Goal: Task Accomplishment & Management: Manage account settings

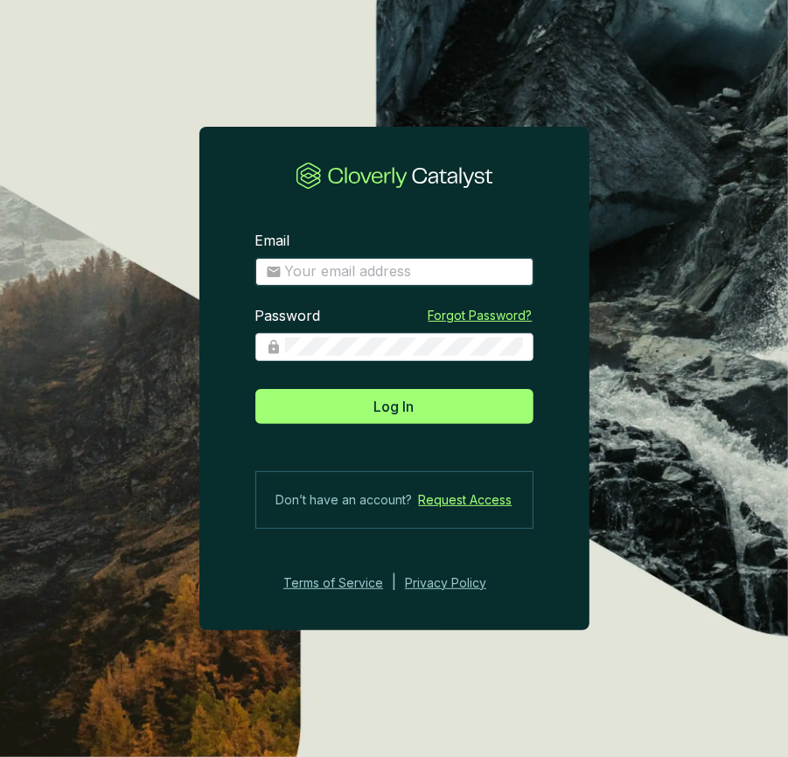
click at [369, 273] on input "Email" at bounding box center [404, 271] width 238 height 19
type input "matt@justbrightly.com"
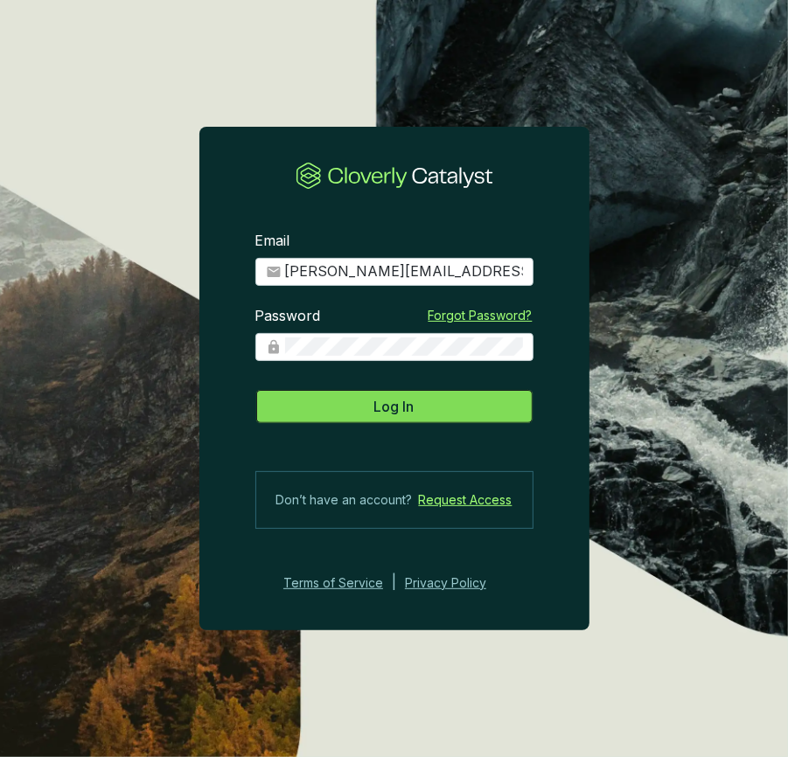
click at [421, 421] on button "Log In" at bounding box center [394, 406] width 278 height 35
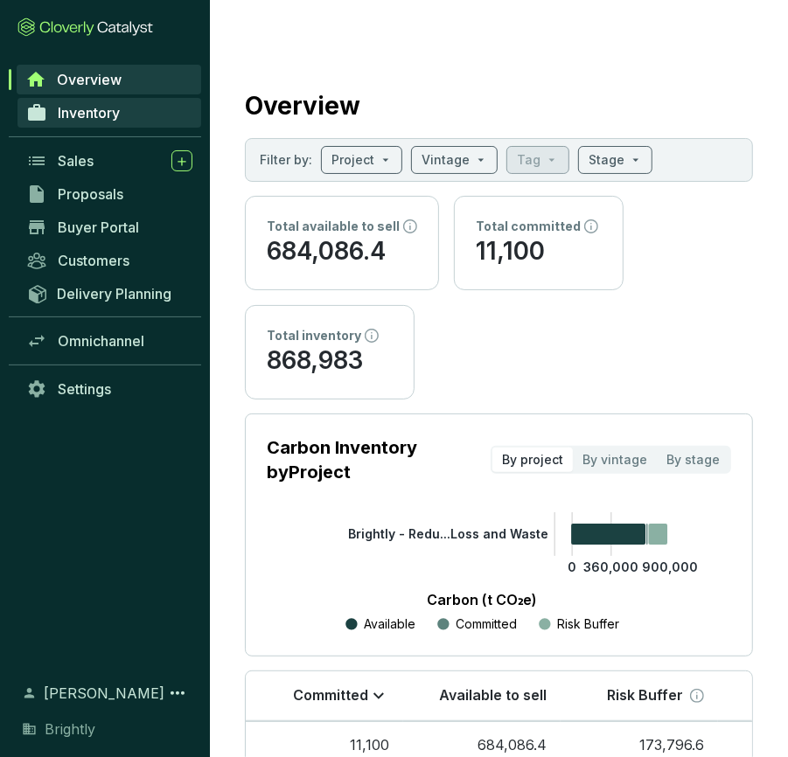
click at [149, 115] on link "Inventory" at bounding box center [109, 113] width 184 height 30
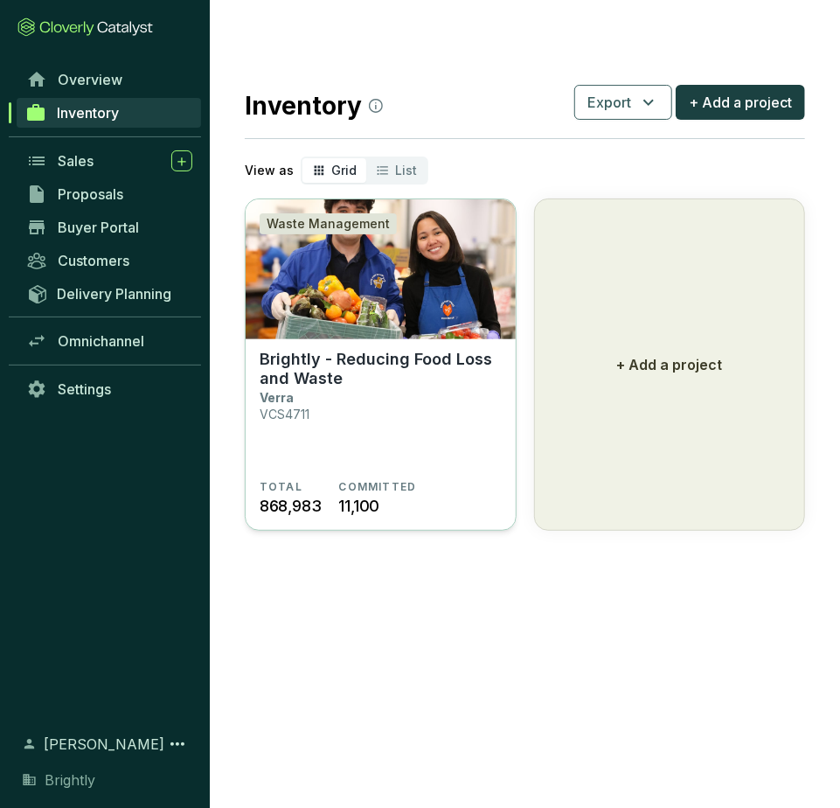
click at [367, 350] on p "Brightly - Reducing Food Loss and Waste" at bounding box center [381, 369] width 242 height 38
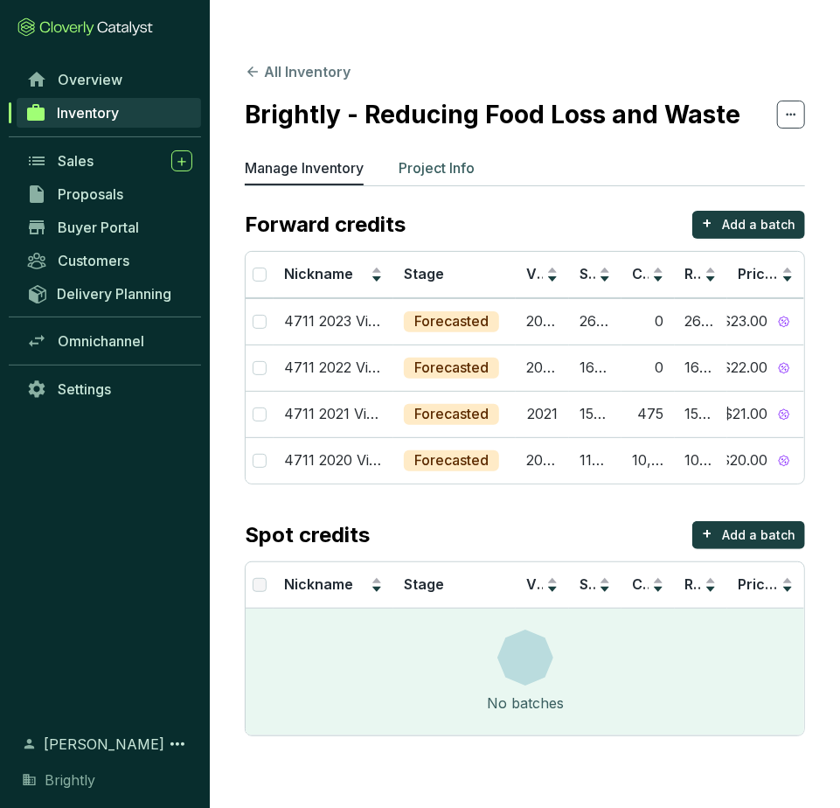
click at [466, 157] on p "Project Info" at bounding box center [437, 167] width 76 height 21
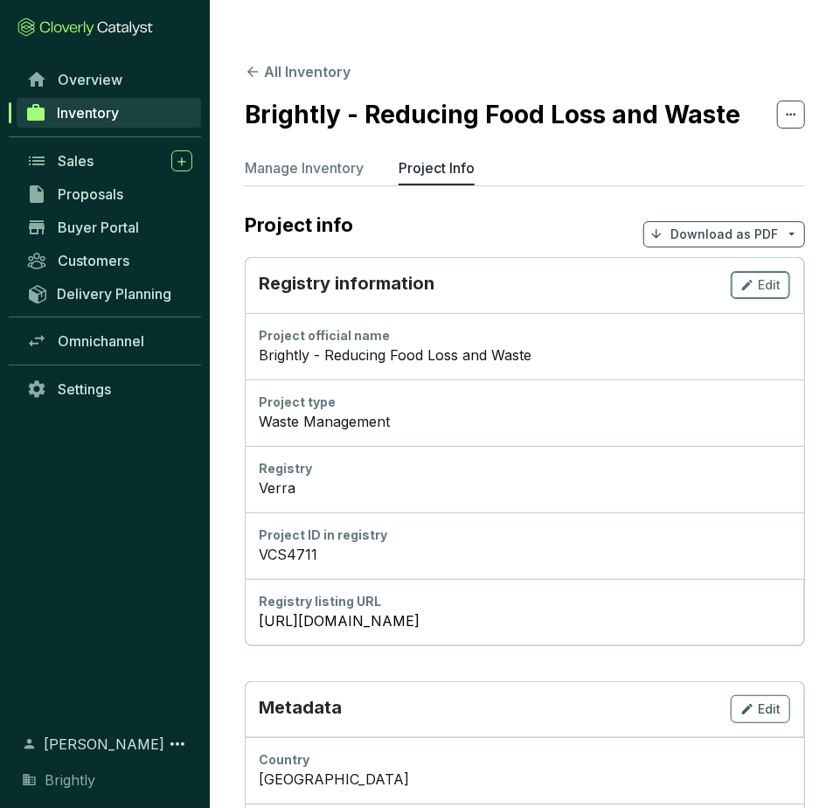
click at [776, 276] on span "Edit" at bounding box center [769, 284] width 23 height 17
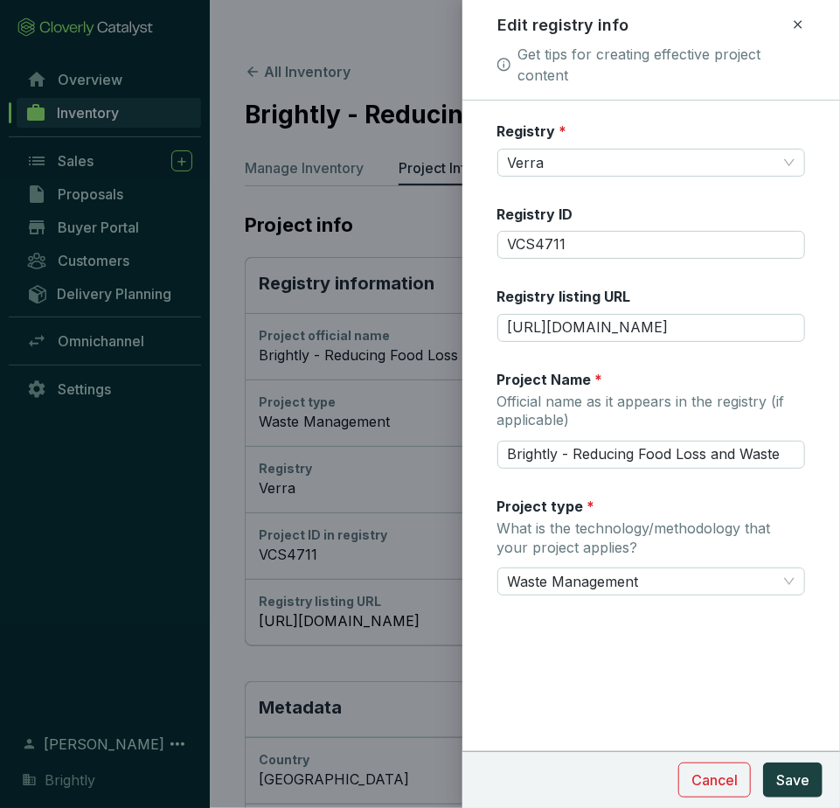
click at [793, 25] on icon at bounding box center [798, 24] width 14 height 21
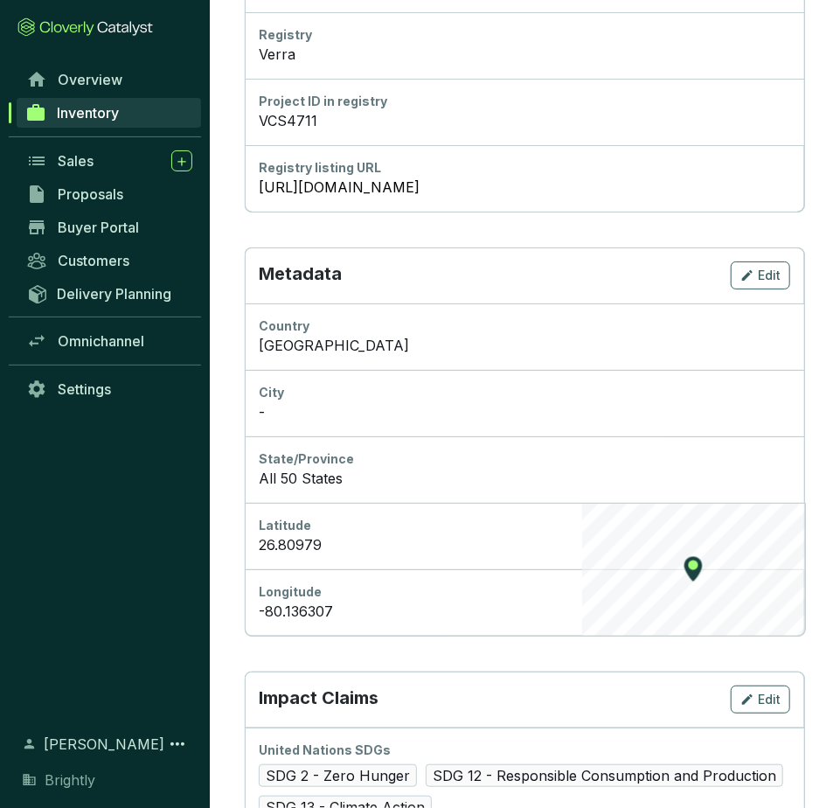
scroll to position [432, 0]
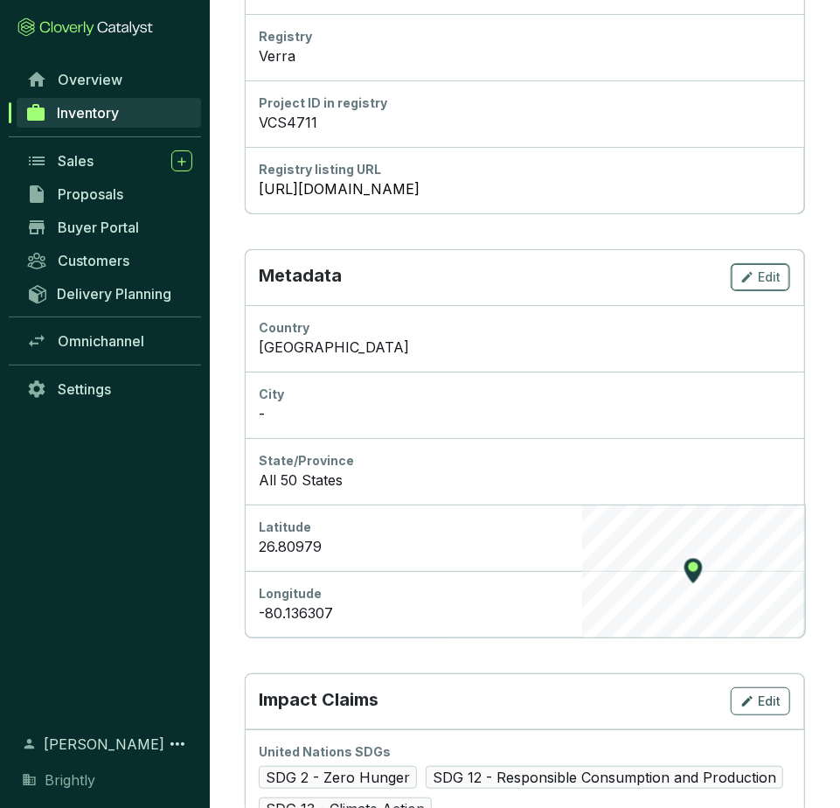
click at [766, 268] on span "Edit" at bounding box center [769, 276] width 23 height 17
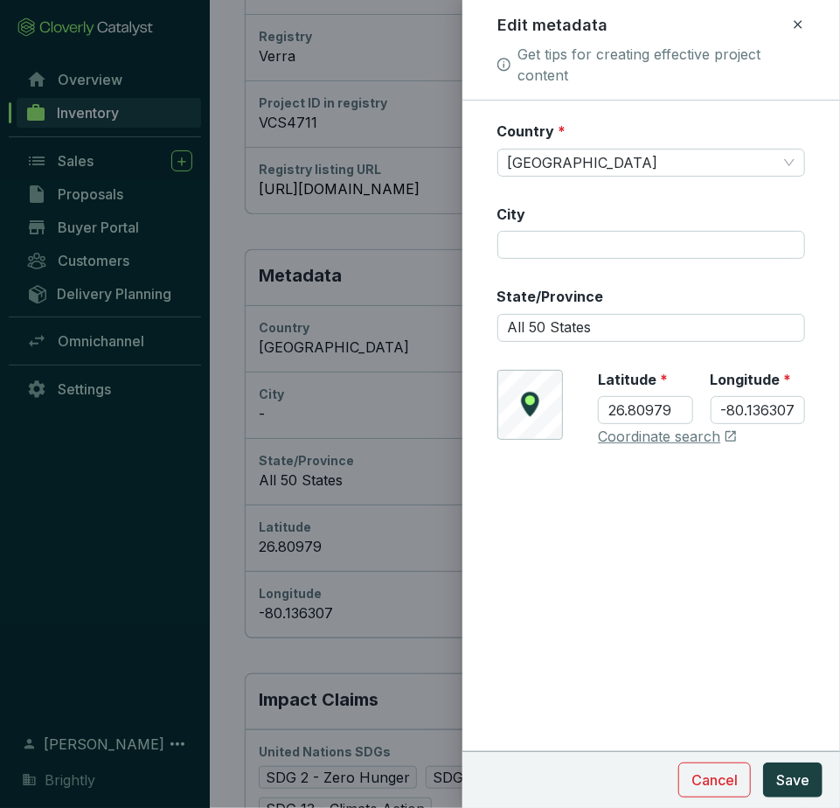
click at [796, 31] on icon at bounding box center [798, 24] width 14 height 21
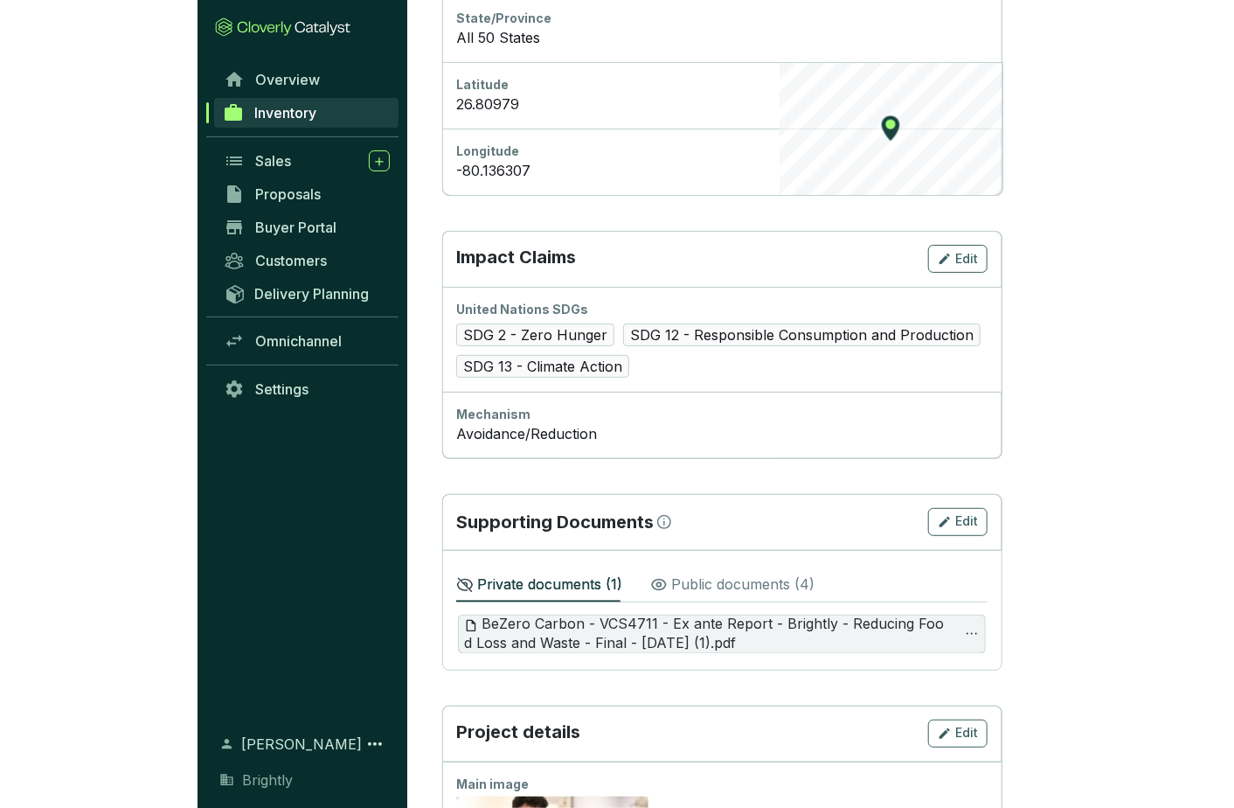
scroll to position [1022, 0]
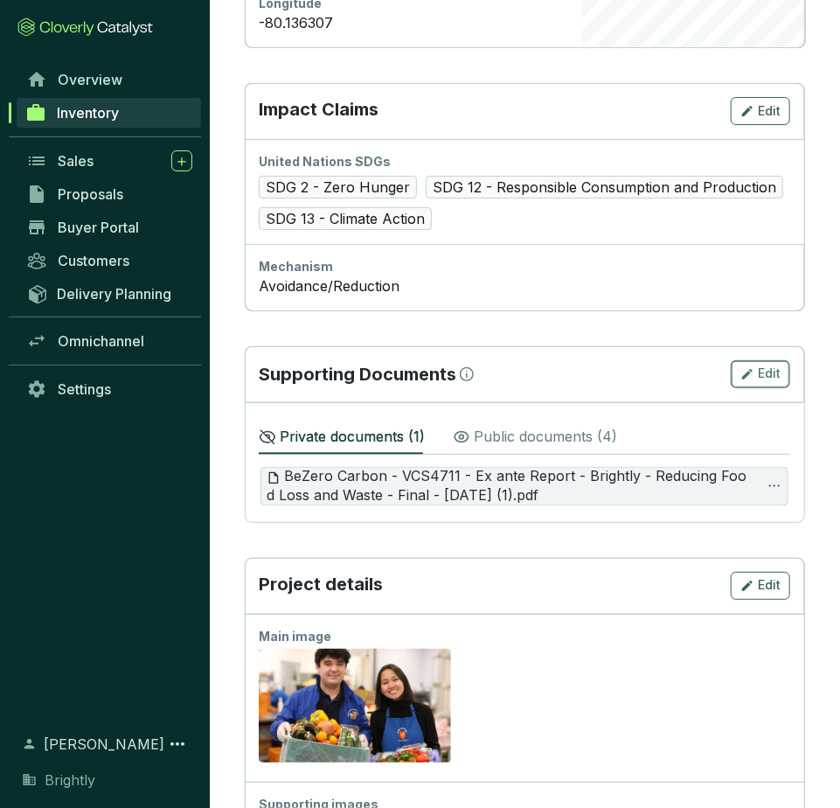
click at [753, 364] on icon "button" at bounding box center [747, 374] width 14 height 21
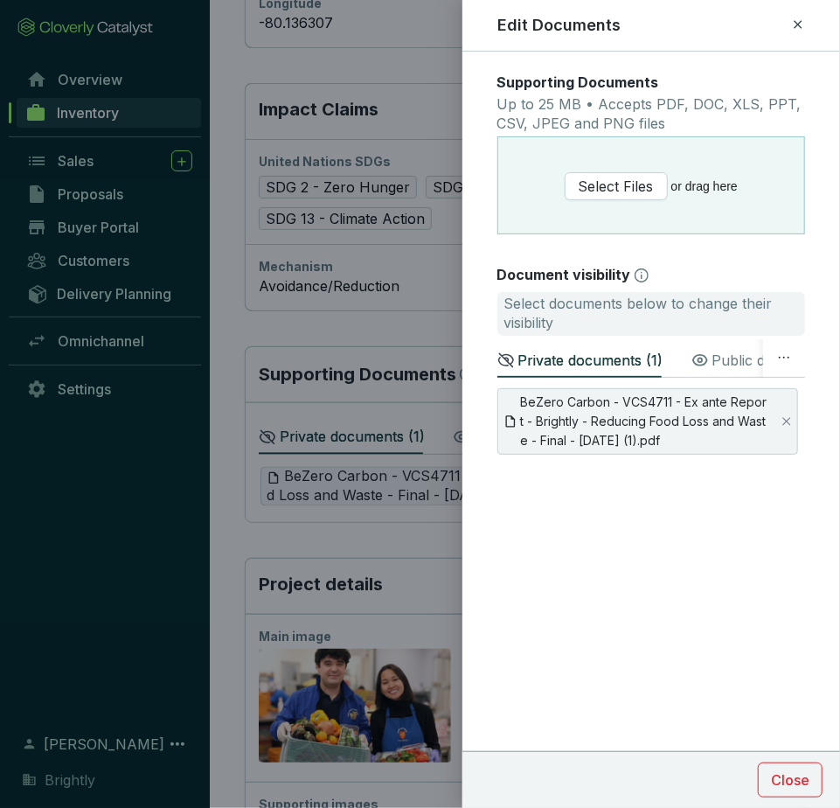
click at [809, 26] on div "Edit Documents" at bounding box center [651, 25] width 336 height 23
click at [796, 26] on icon at bounding box center [798, 24] width 8 height 8
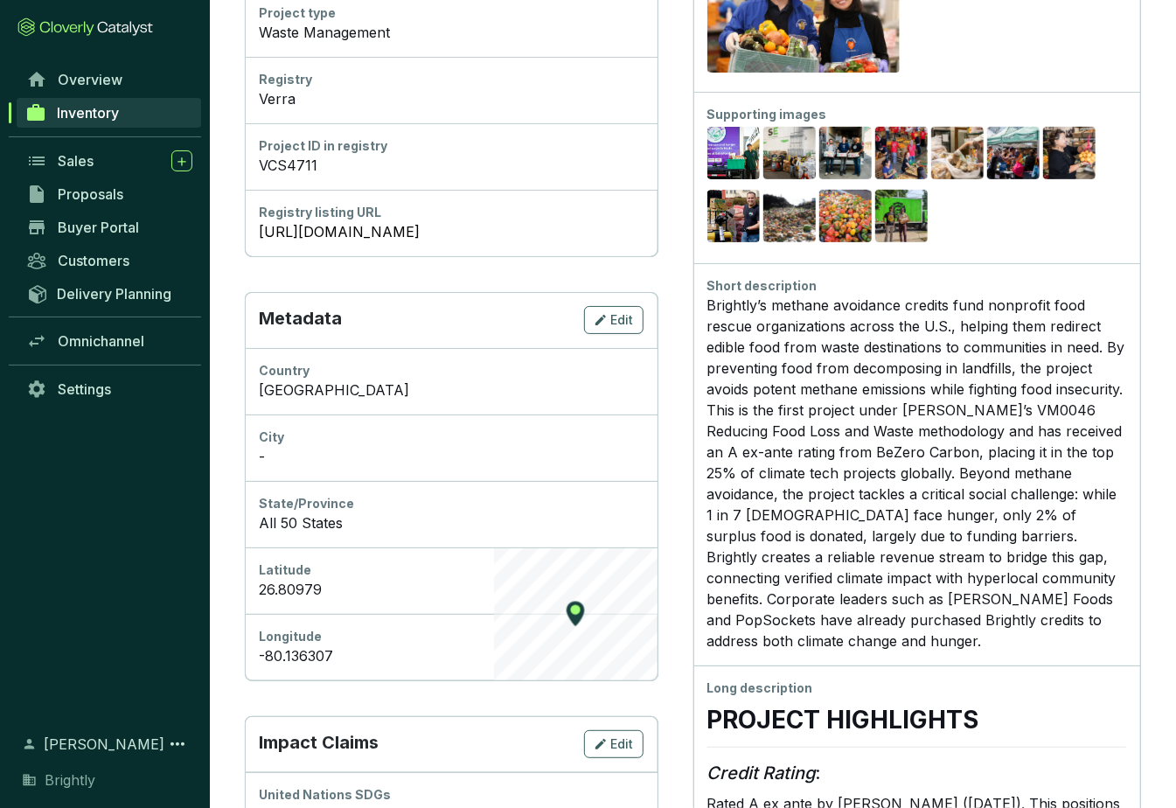
click at [839, 372] on div "Brightly’s methane avoidance credits fund nonprofit food rescue organizations a…" at bounding box center [917, 473] width 420 height 357
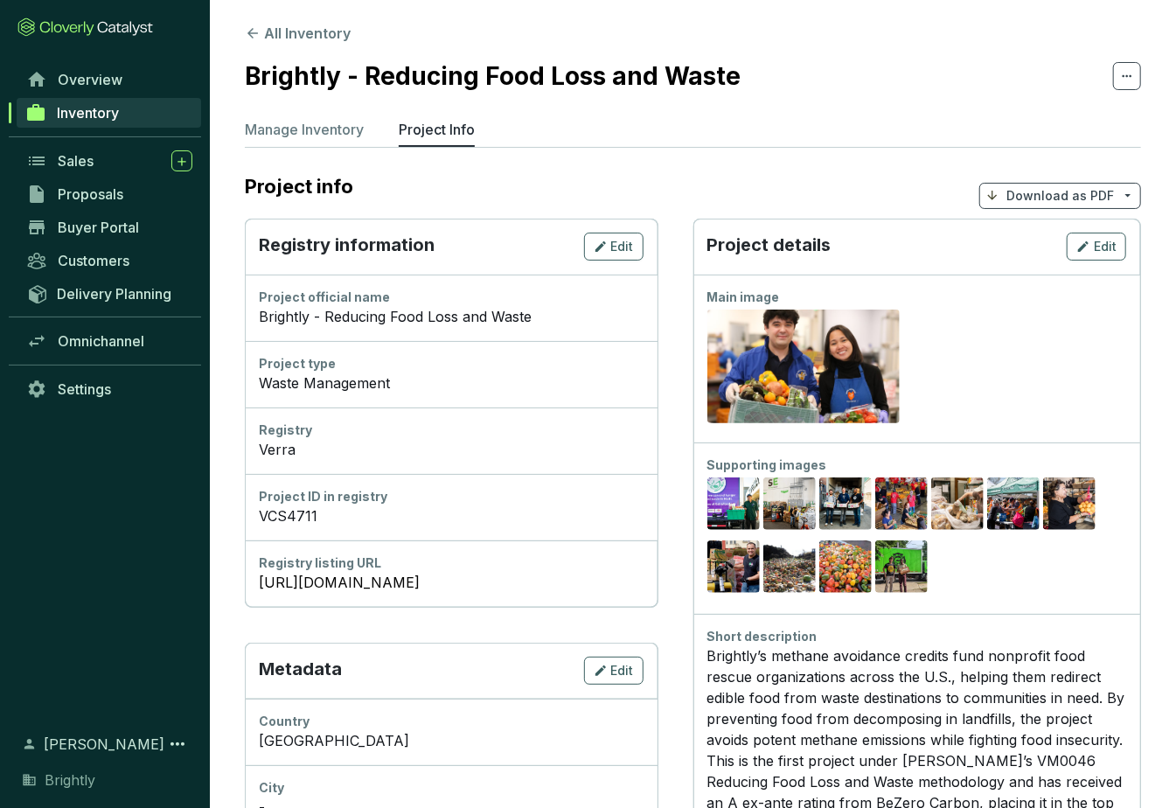
scroll to position [23, 0]
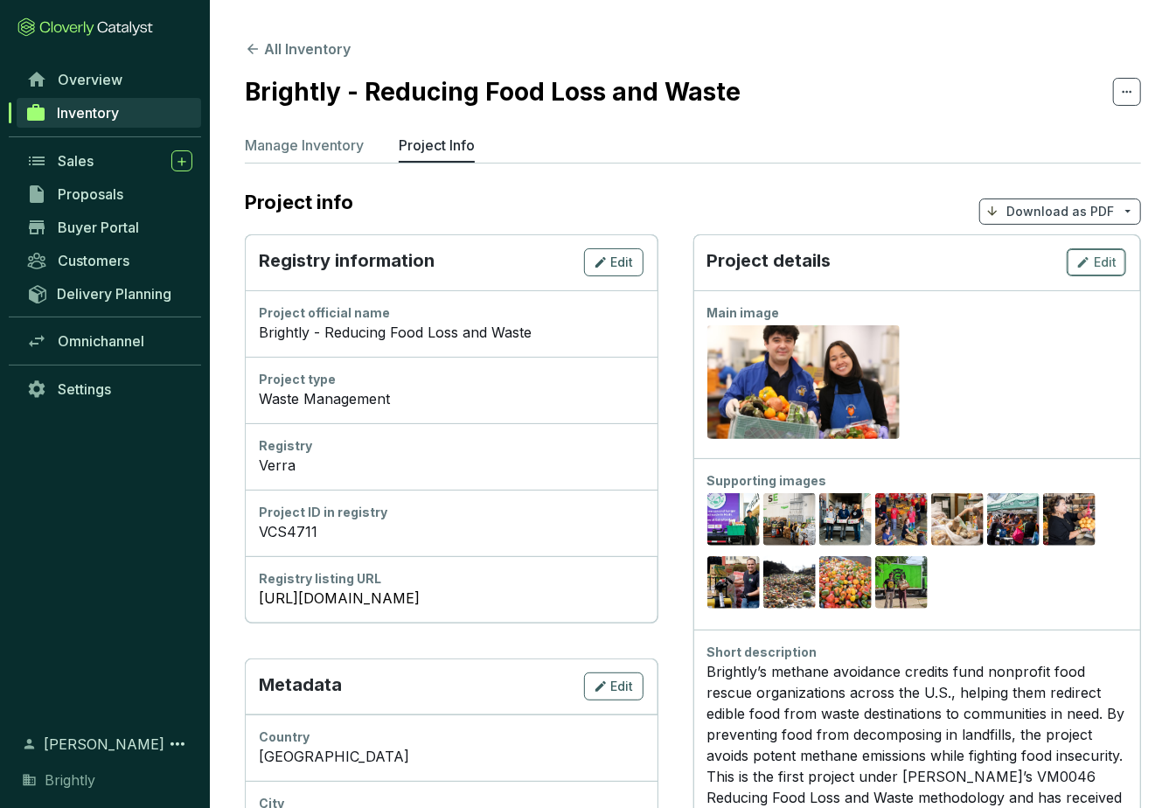
click at [839, 254] on span "Edit" at bounding box center [1105, 262] width 23 height 17
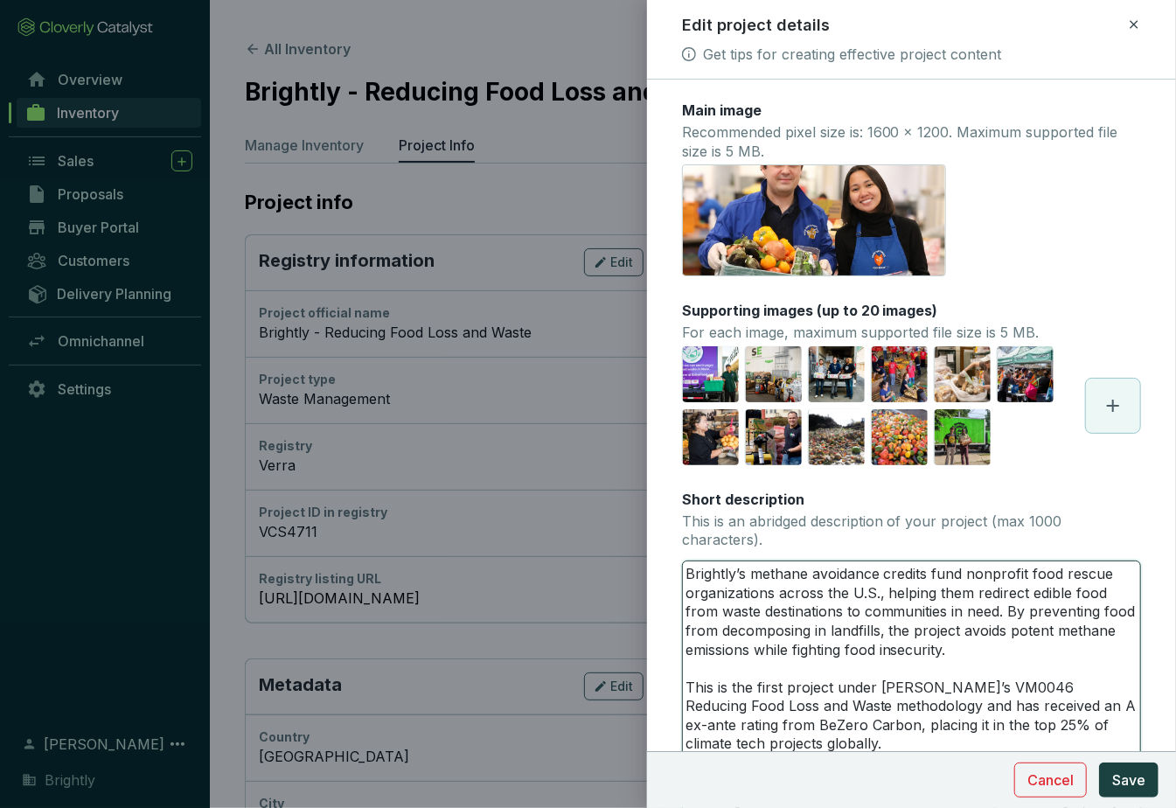
click at [839, 574] on textarea "Brightly’s methane avoidance credits fund nonprofit food rescue organizations a…" at bounding box center [911, 753] width 457 height 385
type textarea "Brightly’s methane avoidance credits fund nonprofit food rescue organizations a…"
type textarea "Brightly’s methane avoidance c credits fund nonprofit food rescue organizations…"
type textarea "Brightly’s methane avoidance ca credits fund nonprofit food rescue organization…"
type textarea "Brightly’s methane avoidance car credits fund nonprofit food rescue organizatio…"
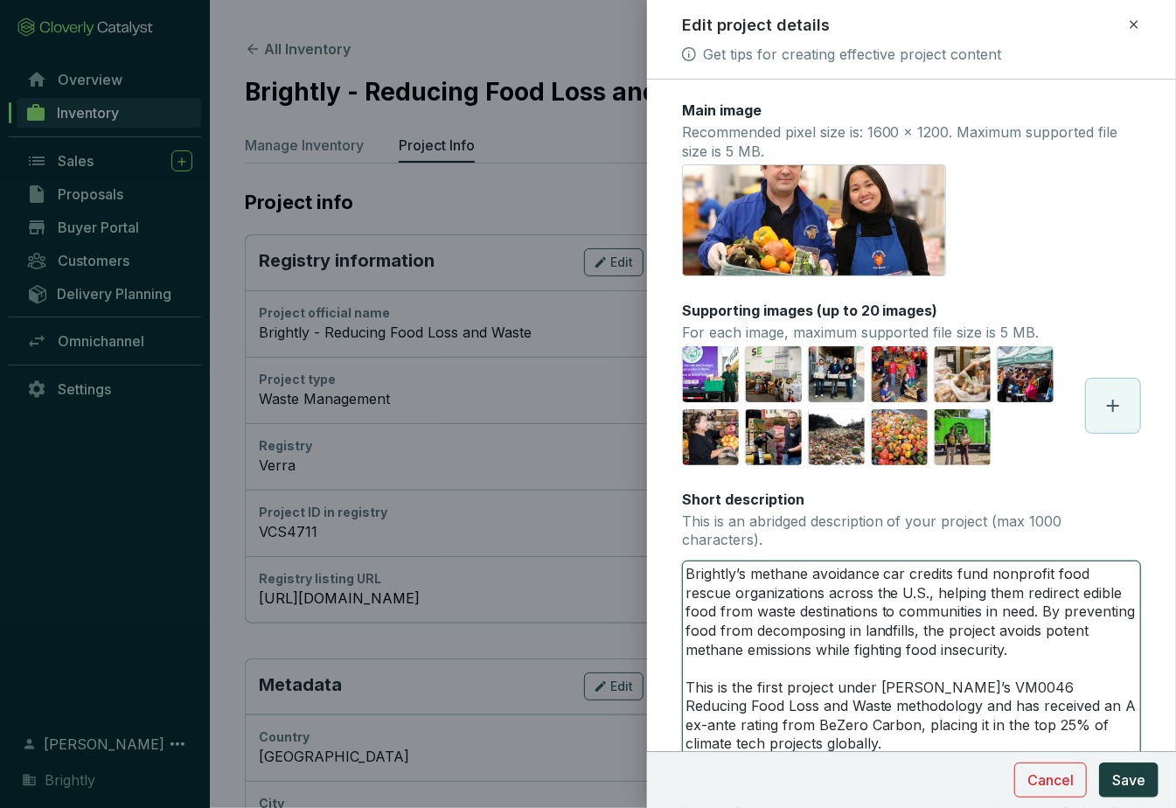
type textarea "Brightly’s methane avoidance carb credits fund nonprofit food rescue organizati…"
type textarea "Brightly’s methane avoidance carbo credits fund nonprofit food rescue organizat…"
type textarea "Brightly’s methane avoidance carbon credits fund nonprofit food rescue organiza…"
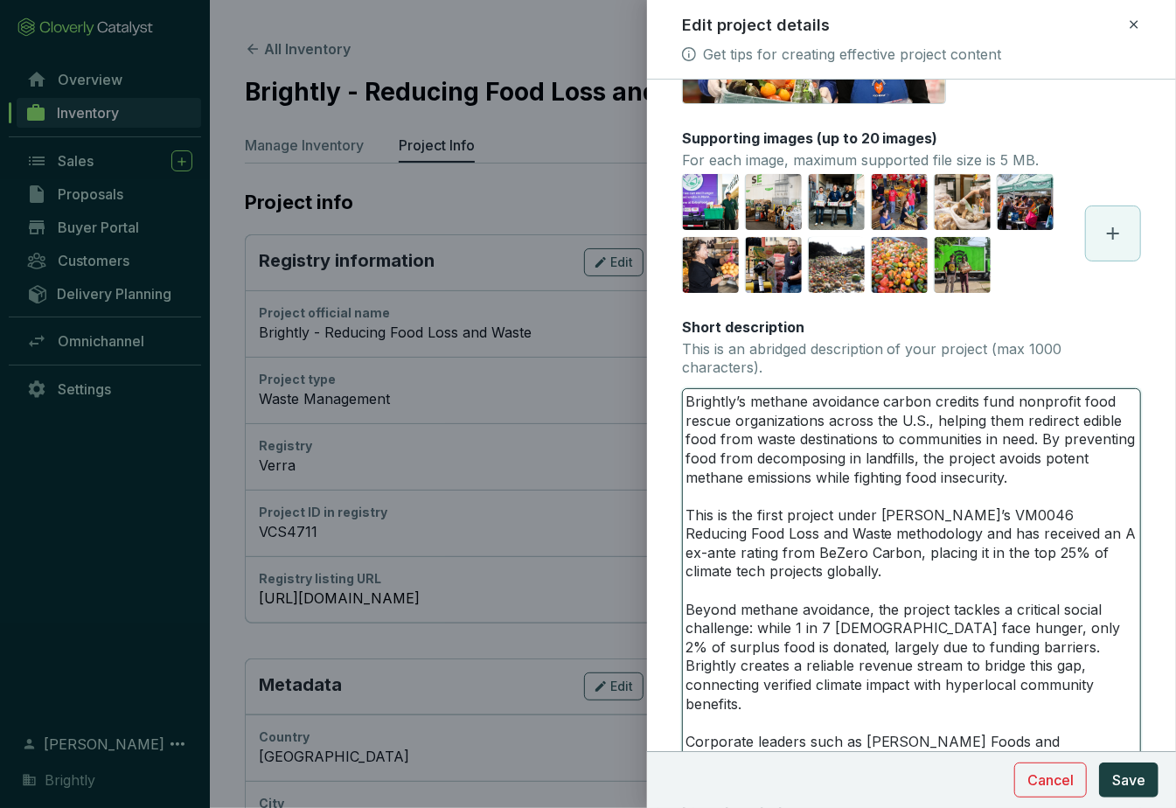
scroll to position [176, 0]
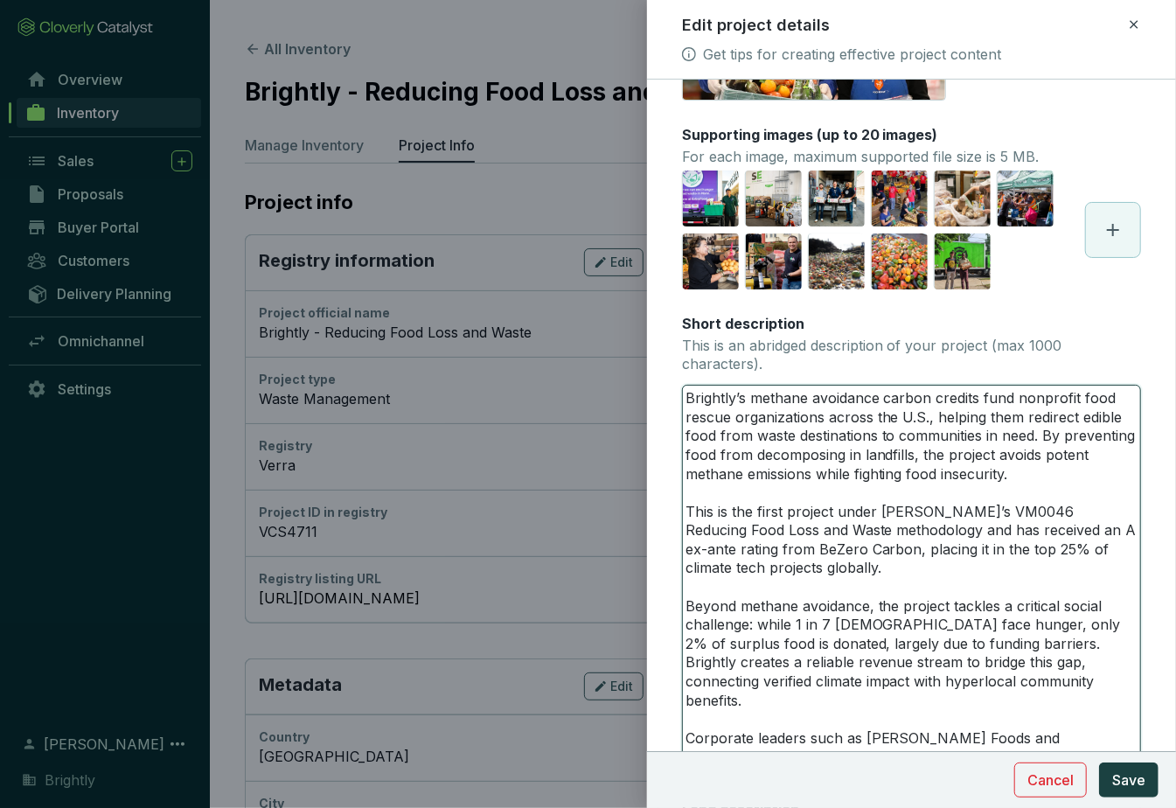
drag, startPoint x: 788, startPoint y: 647, endPoint x: 733, endPoint y: 650, distance: 54.3
click at [733, 650] on textarea "Brightly’s methane avoidance carbon credits fund nonprofit food rescue organiza…" at bounding box center [911, 578] width 457 height 385
type textarea "Brightly’s methane avoidance carbon credits fund nonprofit food rescue organiza…"
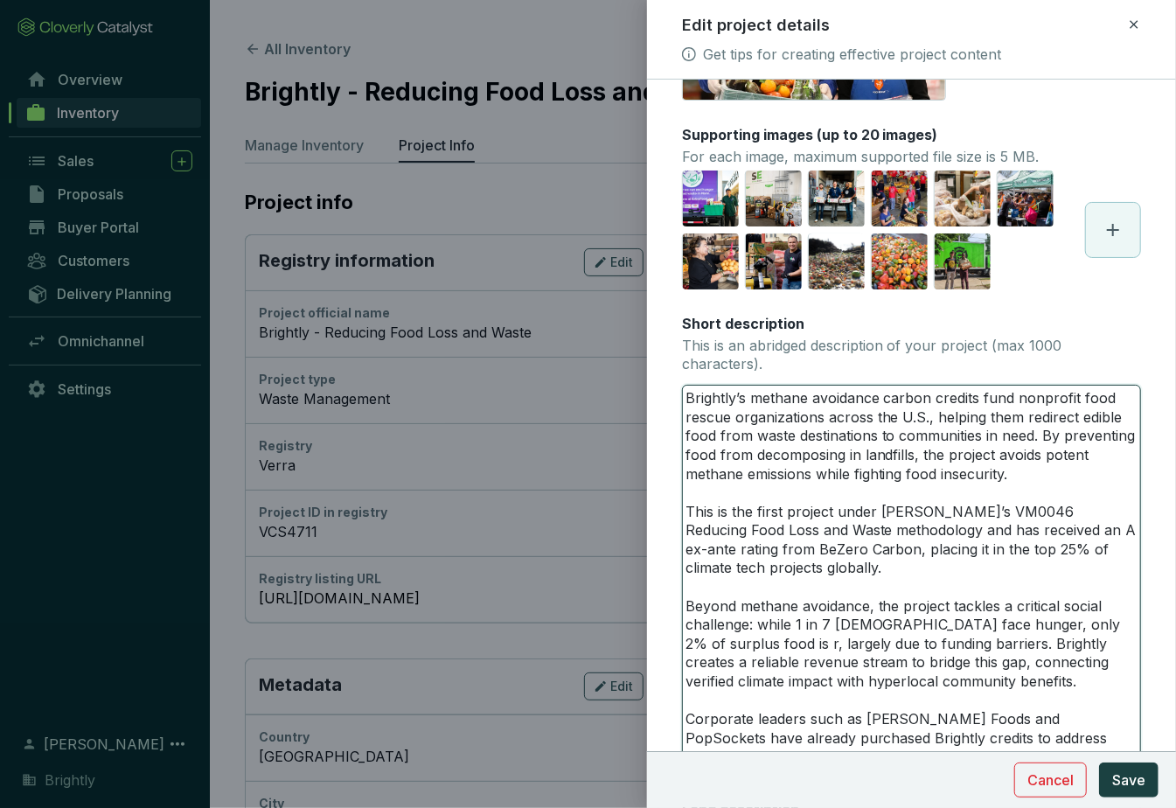
type textarea "Brightly’s methane avoidance carbon credits fund nonprofit food rescue organiza…"
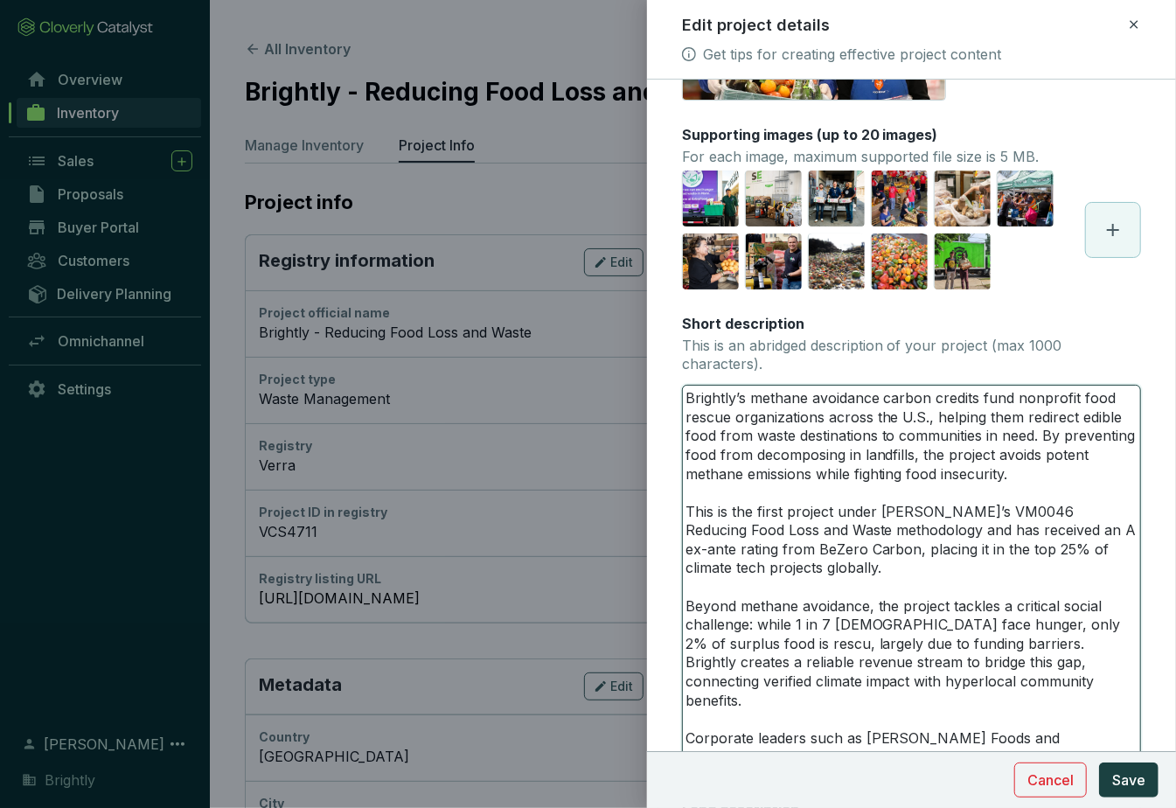
type textarea "Brightly’s methane avoidance carbon credits fund nonprofit food rescue organiza…"
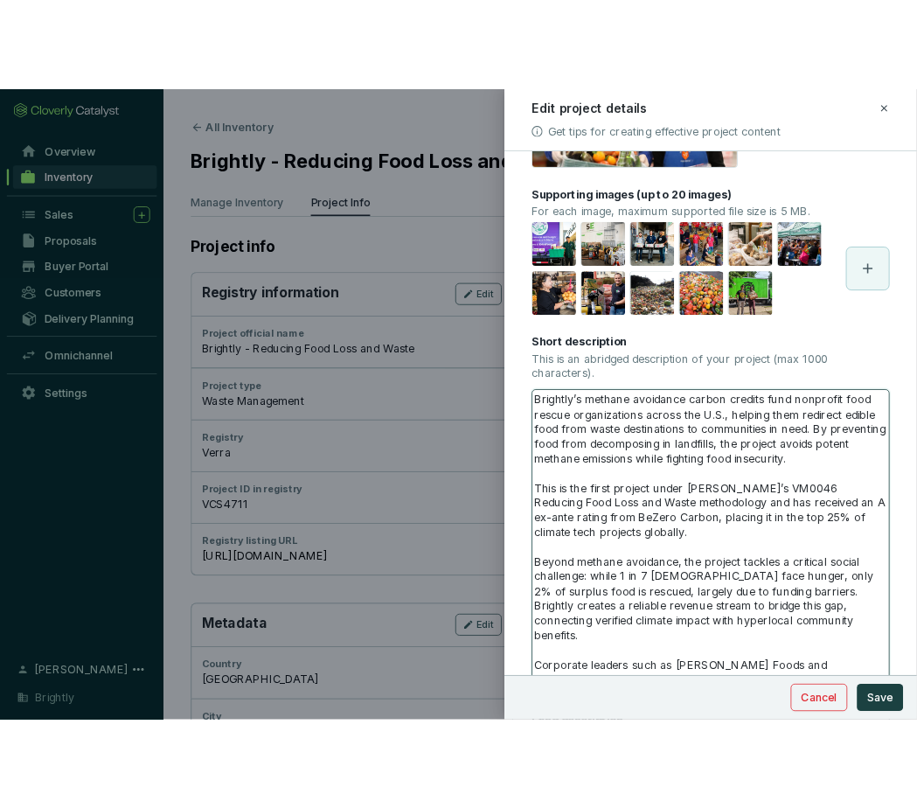
scroll to position [295, 0]
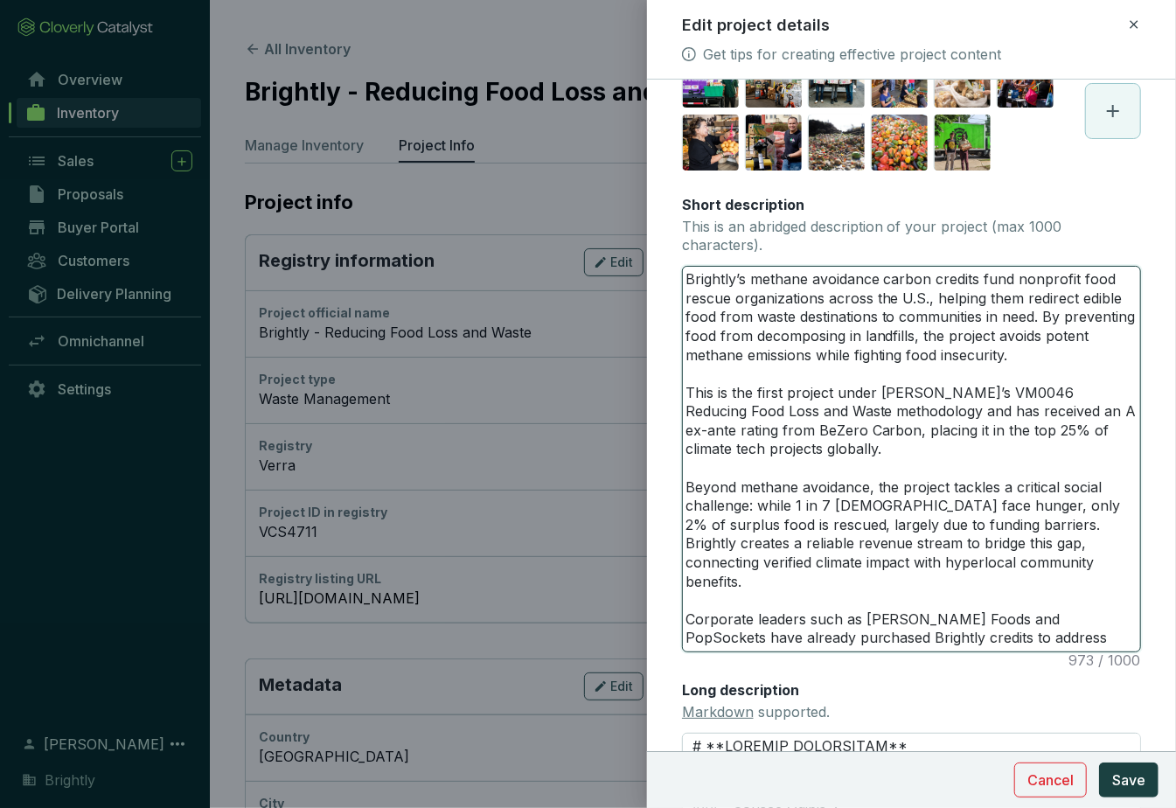
click at [839, 617] on textarea "Brightly’s methane avoidance carbon credits fund nonprofit food rescue organiza…" at bounding box center [911, 459] width 457 height 385
type textarea "Brightly’s methane avoidance carbon credits fund nonprofit food rescue organiza…"
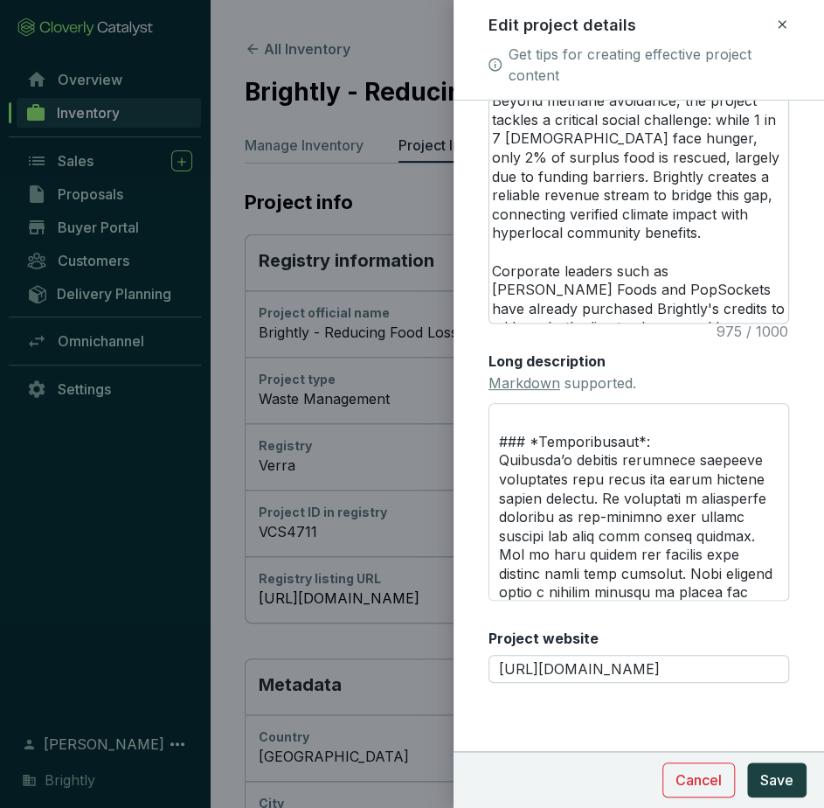
scroll to position [564, 0]
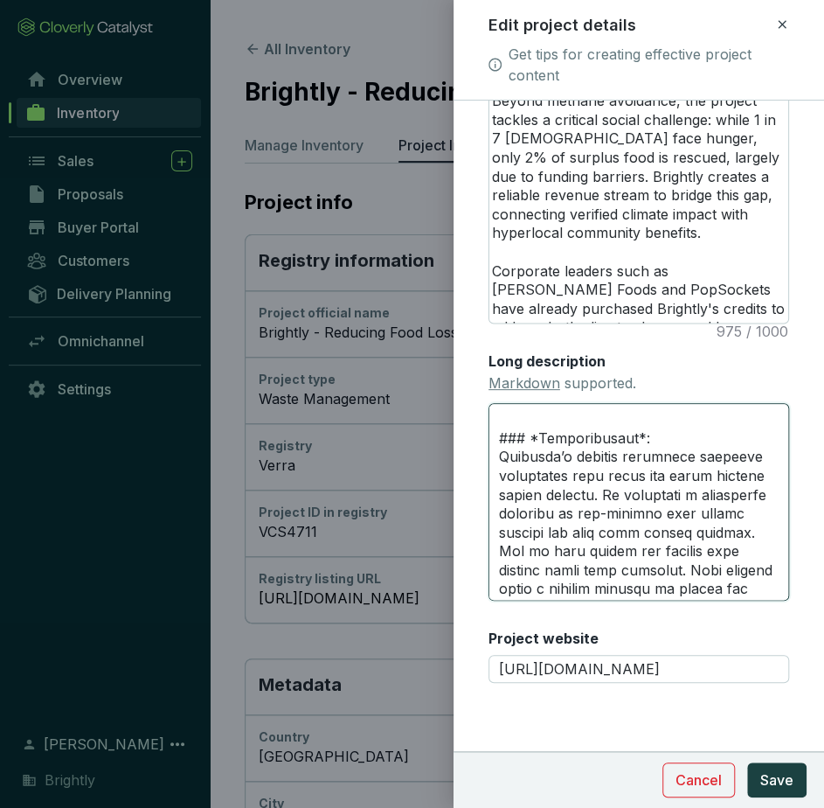
drag, startPoint x: 626, startPoint y: 492, endPoint x: 547, endPoint y: 461, distance: 84.7
click at [547, 461] on textarea "Long description Markdown supported." at bounding box center [639, 502] width 301 height 198
type textarea "# **PROJECT HIGHLIGHTS** --- ### *Credit Rating*: Rated A ex ante by [PERSON_NA…"
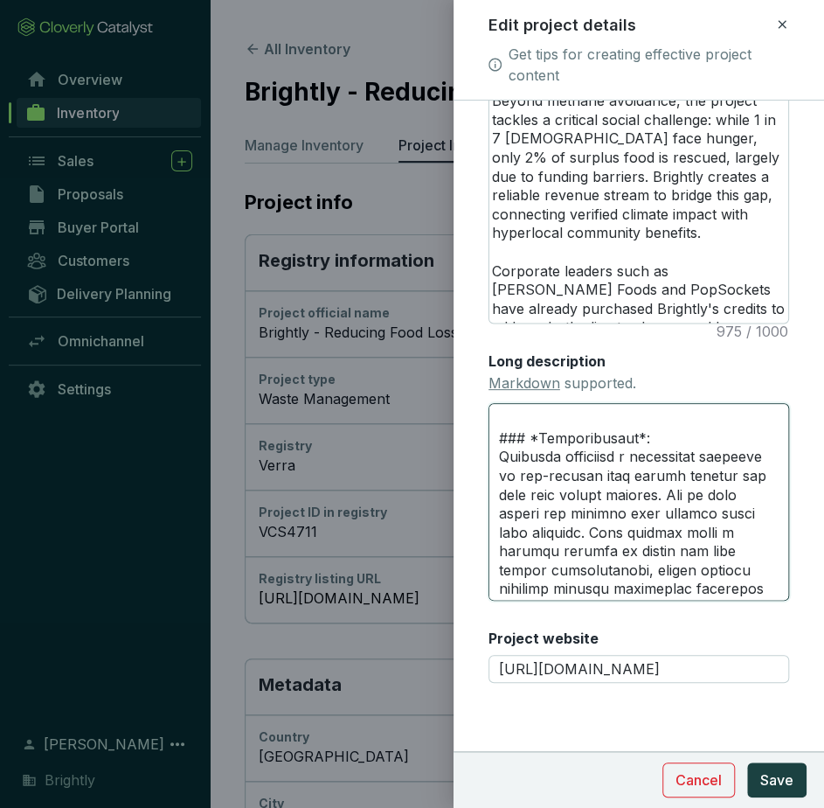
type textarea "# **PROJECT HIGHLIGHTS** --- ### *Credit Rating*: Rated A ex ante by [PERSON_NA…"
click at [547, 461] on textarea "Long description Markdown supported." at bounding box center [639, 502] width 301 height 198
type textarea "# **PROJECT HIGHLIGHTS** --- ### *Credit Rating*: Rated A ex ante by [PERSON_NA…"
click at [542, 455] on textarea "Long description Markdown supported." at bounding box center [639, 502] width 301 height 198
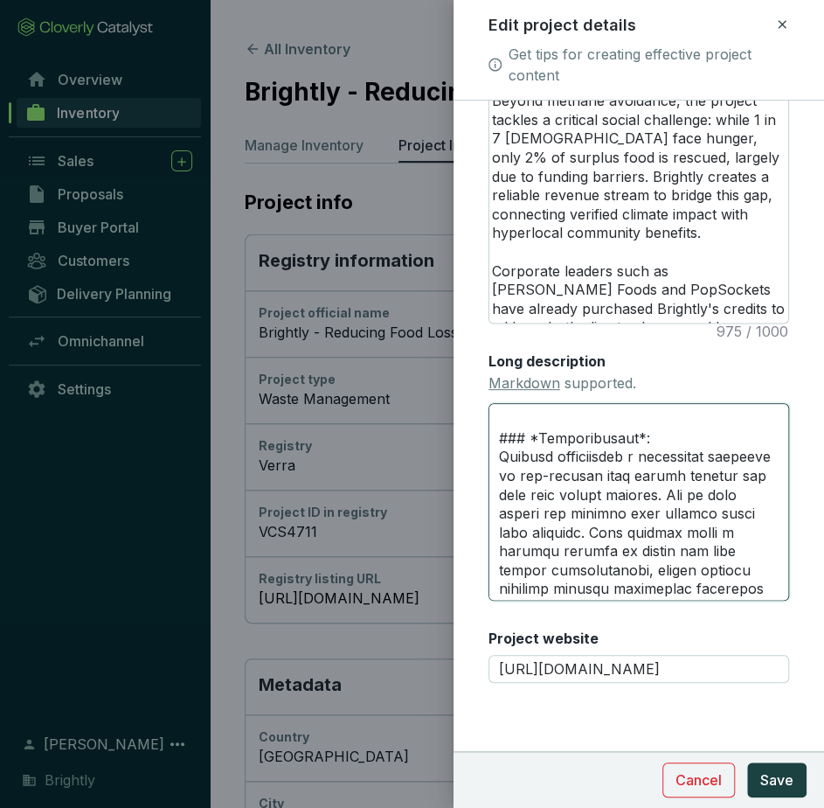
type textarea "# **PROJECT HIGHLIGHTS** --- ### *Credit Rating*: Rated A ex ante by [PERSON_NA…"
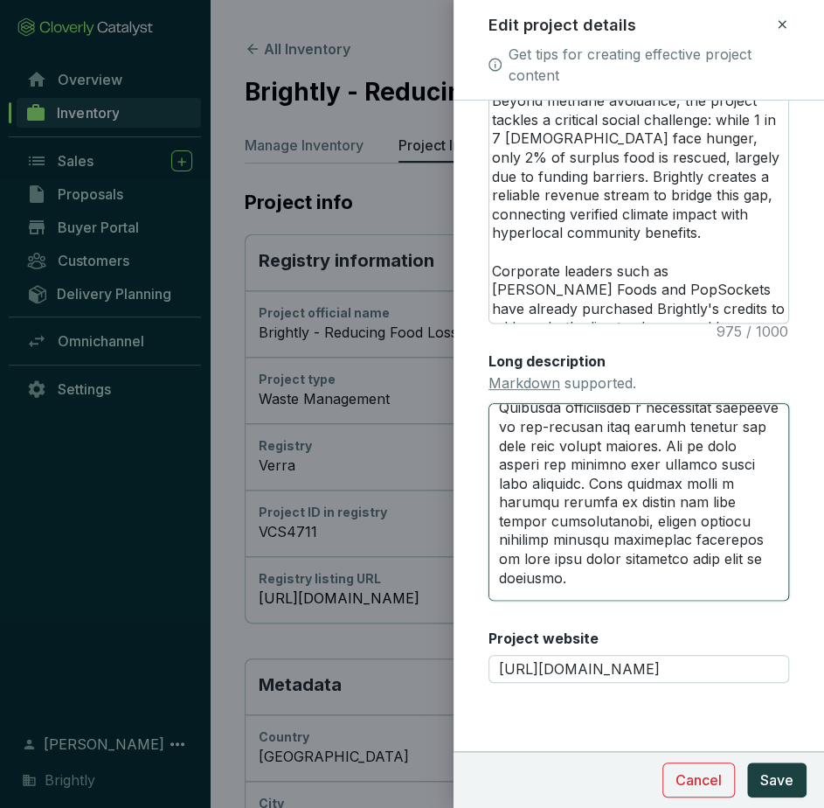
scroll to position [620, 0]
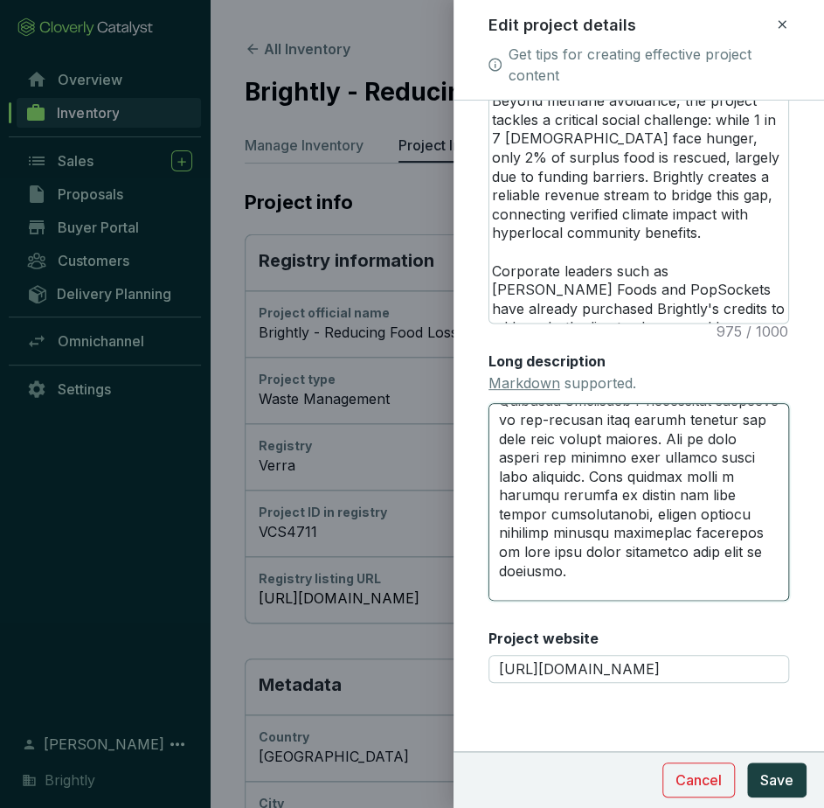
type textarea "# **PROJECT HIGHLIGHTS** --- ### *Credit Rating*: Rated A ex ante by [PERSON_NA…"
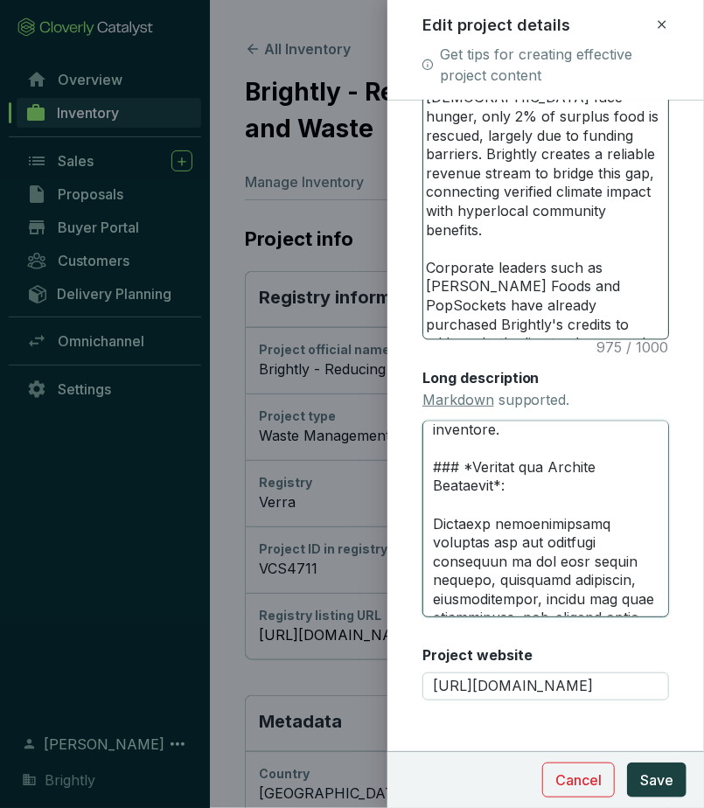
scroll to position [1137, 0]
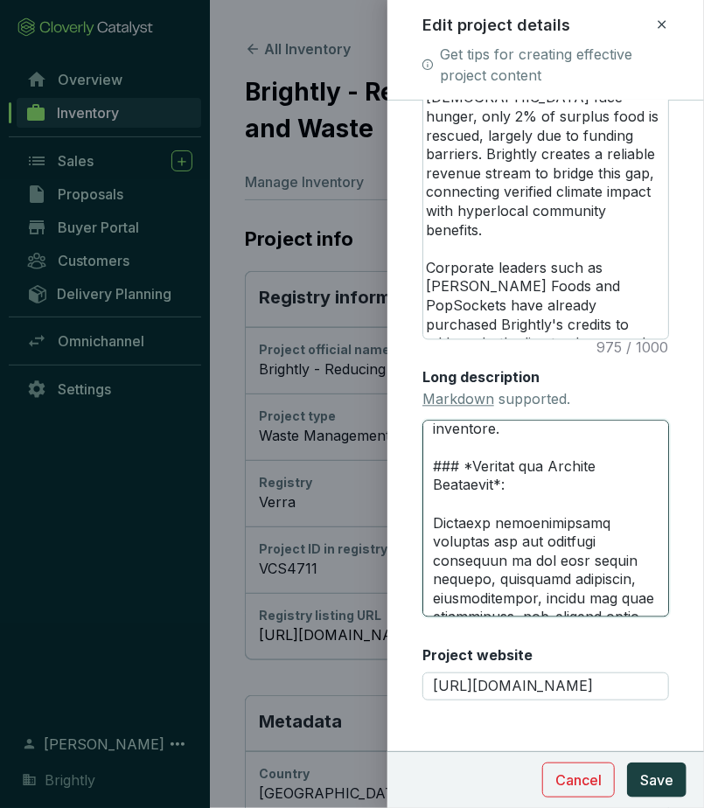
drag, startPoint x: 509, startPoint y: 540, endPoint x: 421, endPoint y: 540, distance: 87.4
click at [422, 540] on textarea "Long description Markdown supported." at bounding box center [545, 520] width 247 height 198
type textarea "# **PROJECT HIGHLIGHTS** --- ### *Credit Rating*: Rated A ex ante by [PERSON_NA…"
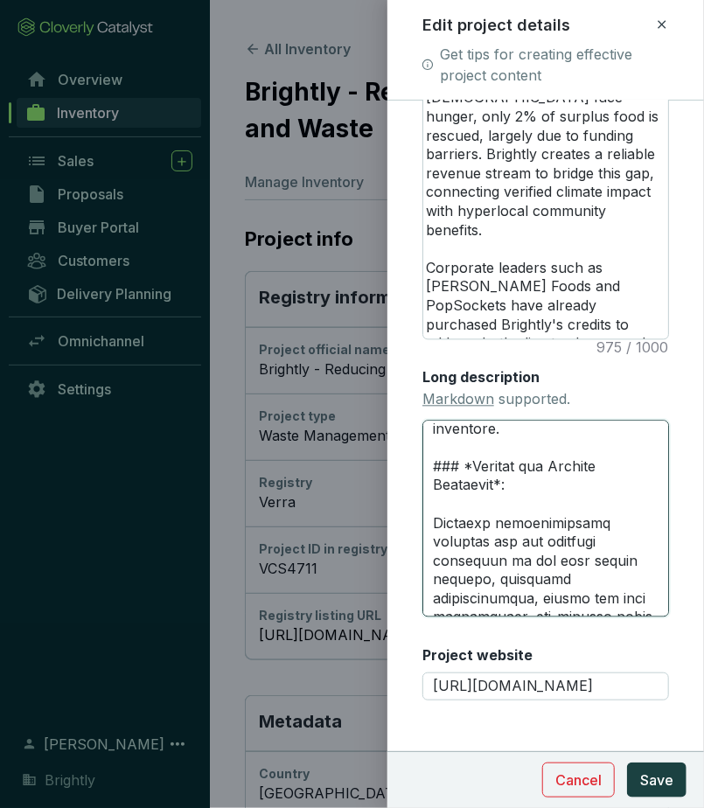
drag, startPoint x: 578, startPoint y: 540, endPoint x: 538, endPoint y: 539, distance: 40.3
click at [538, 539] on textarea "Long description Markdown supported." at bounding box center [545, 520] width 247 height 198
type textarea "# **PROJECT HIGHLIGHTS** --- ### *Credit Rating*: Rated A ex ante by [PERSON_NA…"
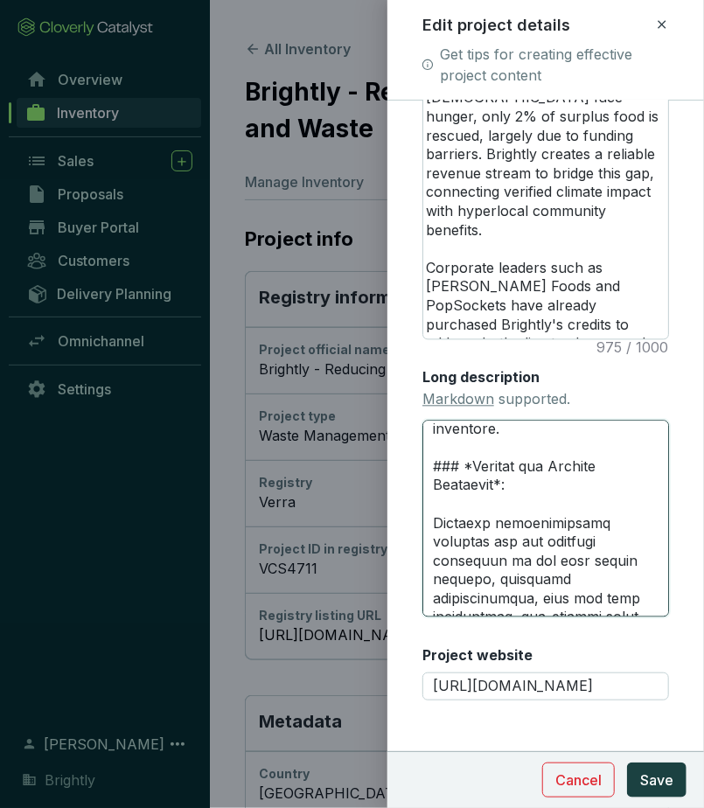
type textarea "# **PROJECT HIGHLIGHTS** --- ### *Credit Rating*: Rated A ex ante by [PERSON_NA…"
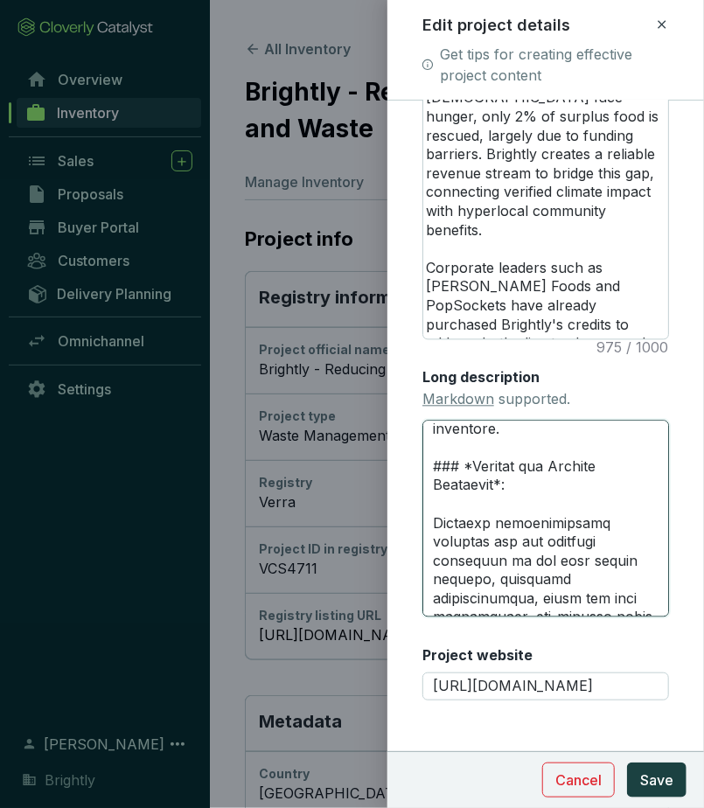
type textarea "# **PROJECT HIGHLIGHTS** --- ### *Credit Rating*: Rated A ex ante by [PERSON_NA…"
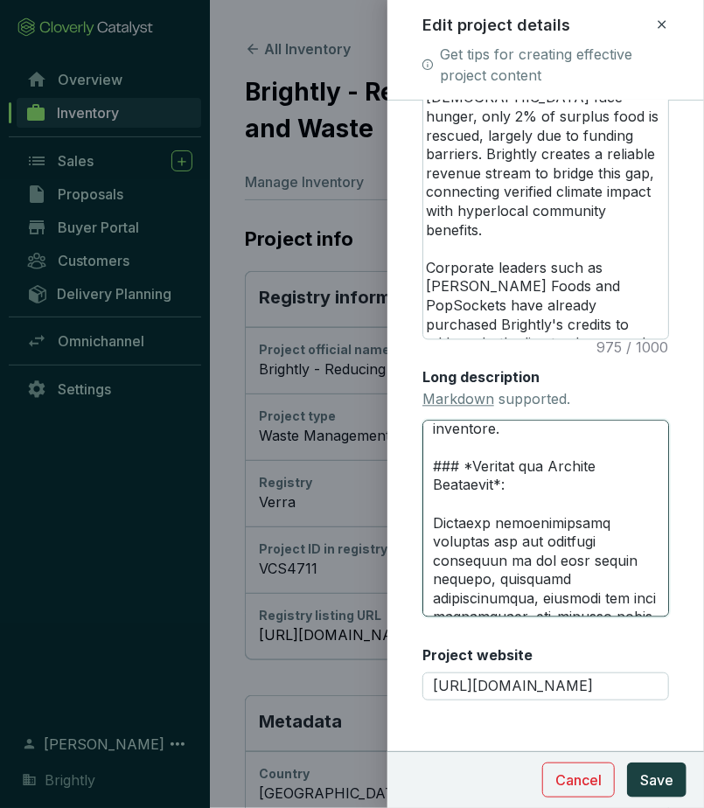
type textarea "# **PROJECT HIGHLIGHTS** --- ### *Credit Rating*: Rated A ex ante by [PERSON_NA…"
click at [530, 524] on textarea "Long description Markdown supported." at bounding box center [545, 520] width 247 height 198
click at [515, 495] on textarea "Long description Markdown supported." at bounding box center [545, 520] width 247 height 198
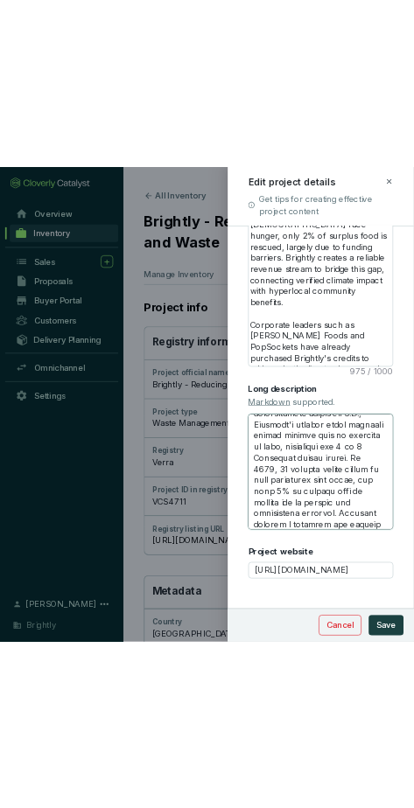
scroll to position [1703, 0]
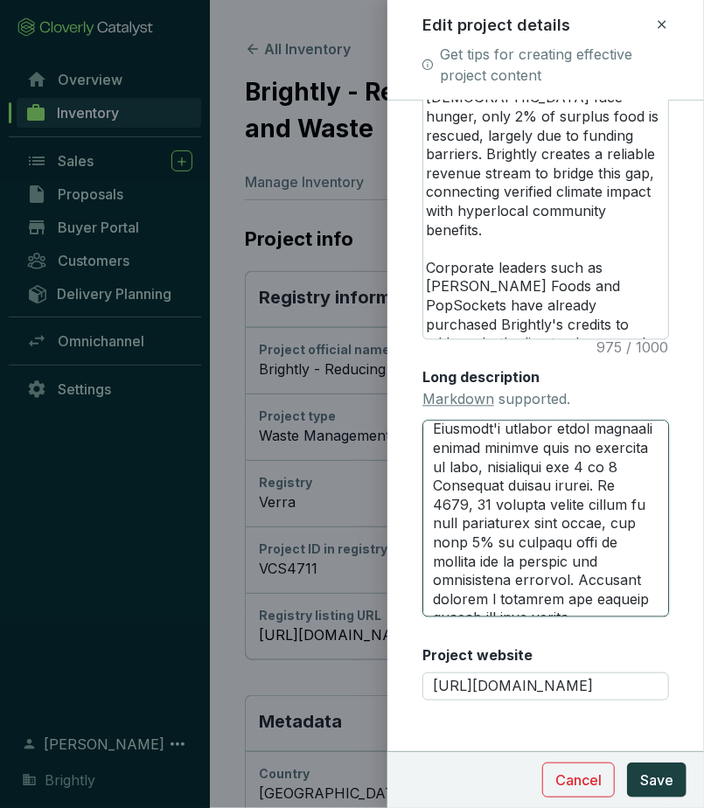
type textarea "# **PROJECT HIGHLIGHTS** --- ### *Credit Rating*: Rated A ex ante by [PERSON_NA…"
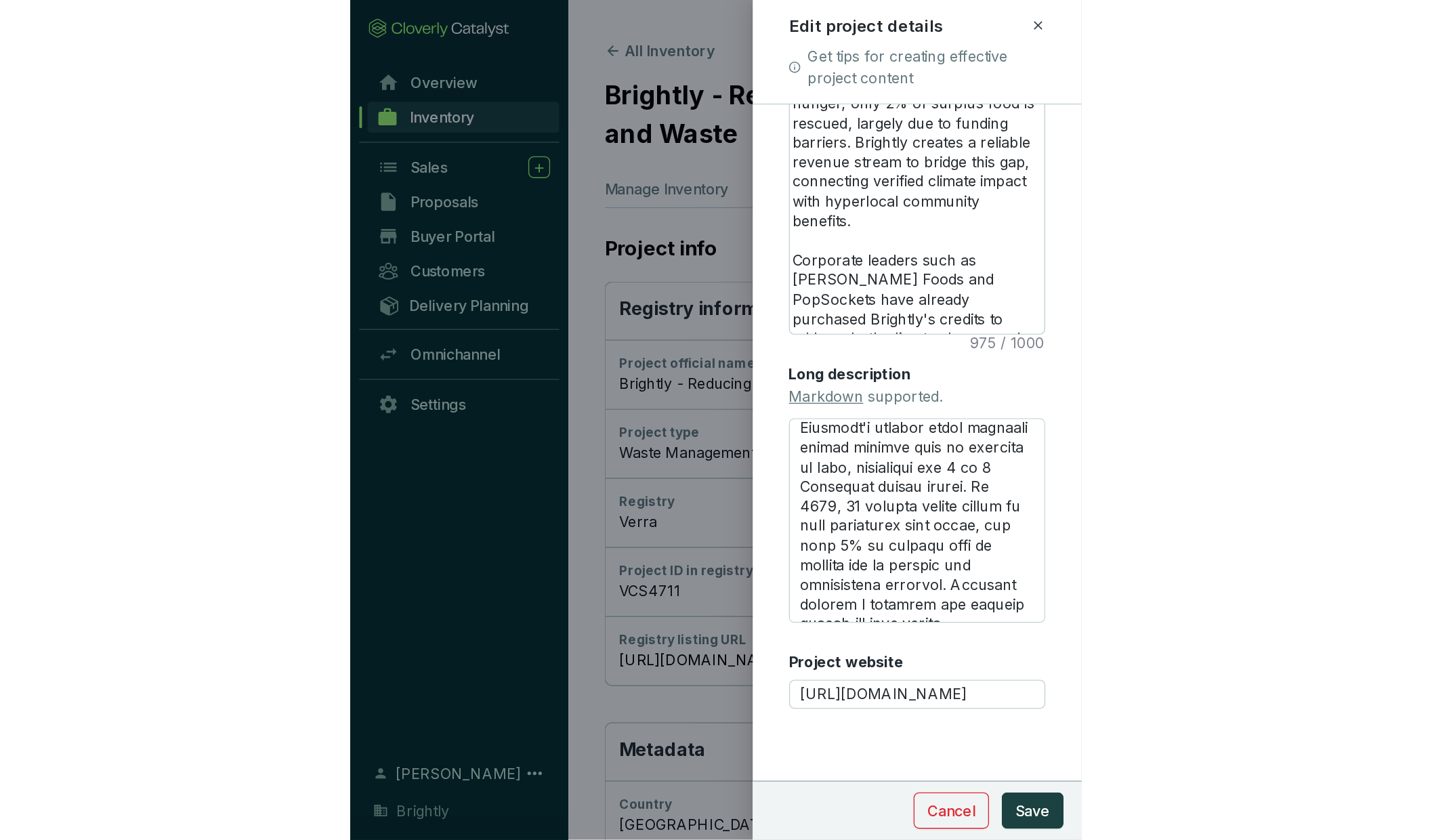
scroll to position [862, 0]
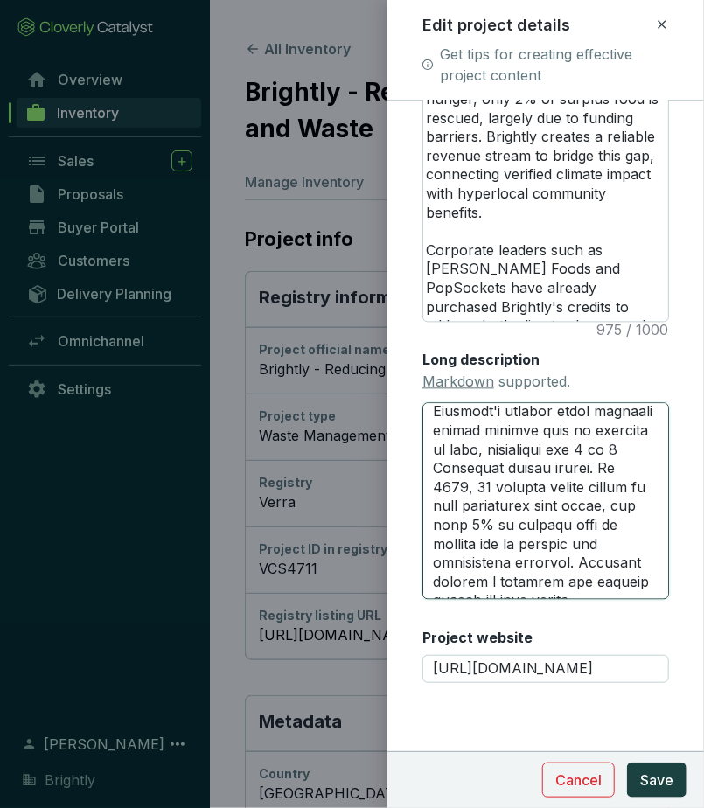
click at [487, 485] on textarea "Long description Markdown supported." at bounding box center [545, 502] width 247 height 198
drag, startPoint x: 486, startPoint y: 490, endPoint x: 372, endPoint y: 489, distance: 113.7
click at [372, 489] on div "Edit project details Get tips for creating effective project content Main image…" at bounding box center [352, 404] width 704 height 808
type textarea "# **PROJECT HIGHLIGHTS** --- ### *Credit Rating*: Rated A ex ante by [PERSON_NA…"
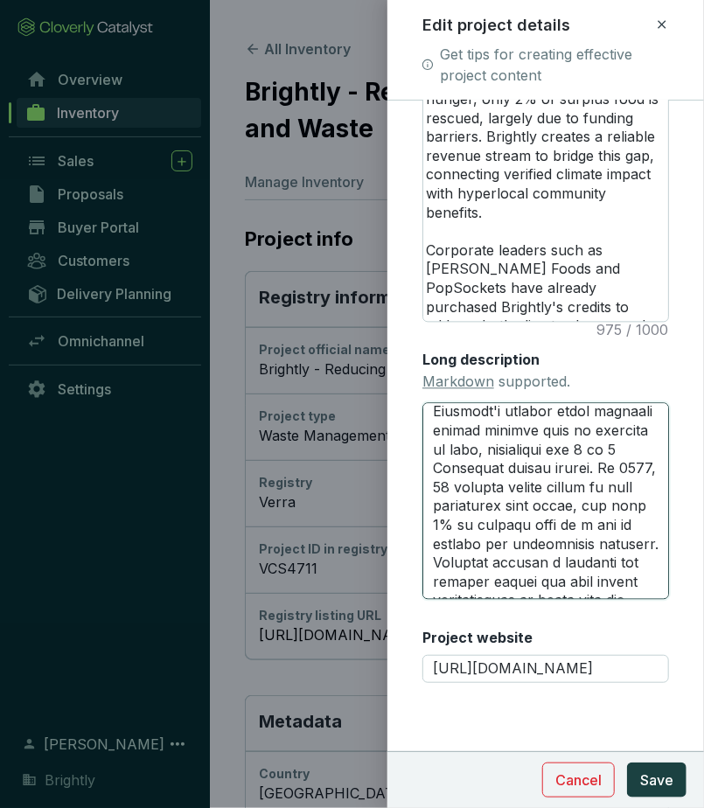
type textarea "# **PROJECT HIGHLIGHTS** --- ### *Credit Rating*: Rated A ex ante by [PERSON_NA…"
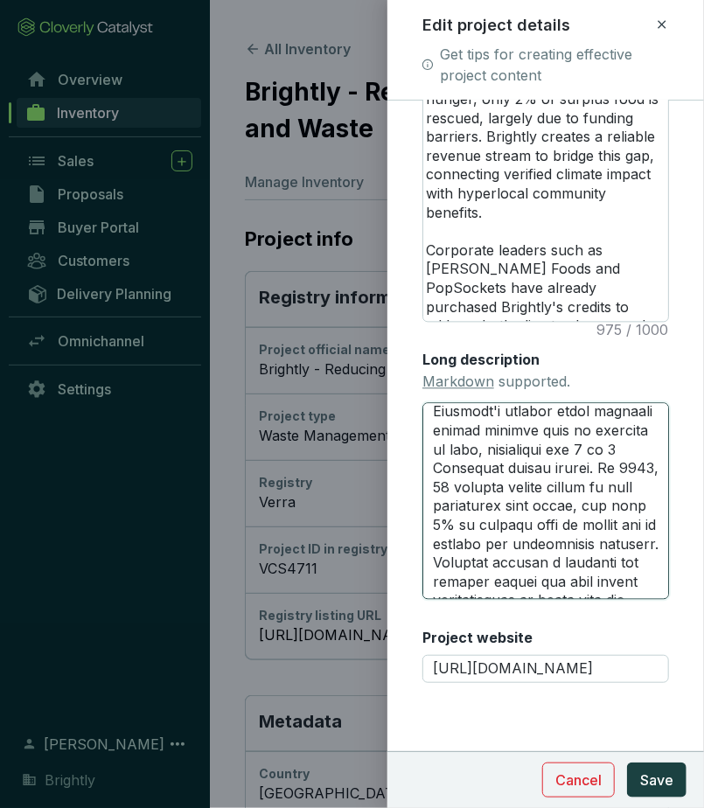
type textarea "# **PROJECT HIGHLIGHTS** --- ### *Credit Rating*: Rated A ex ante by [PERSON_NA…"
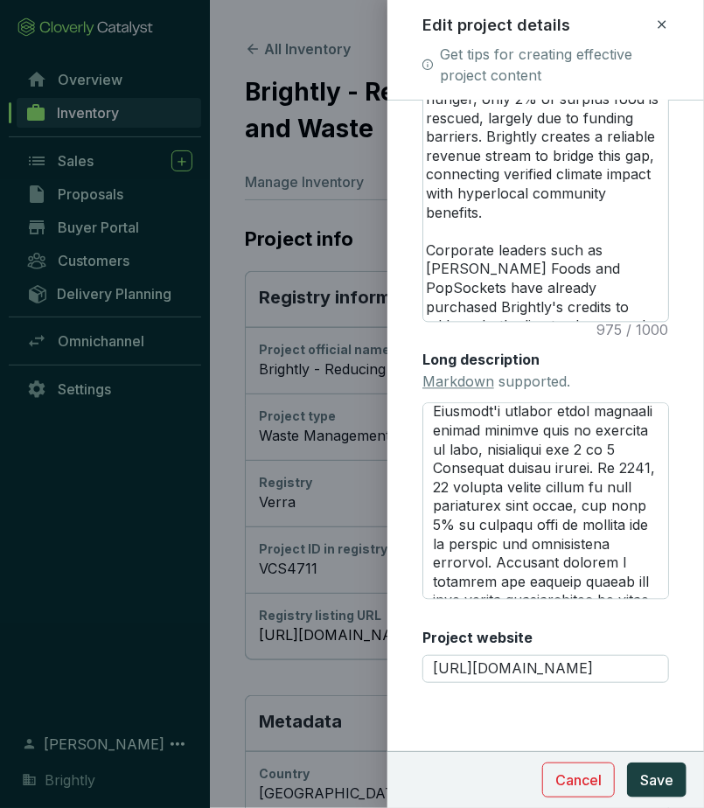
click at [665, 780] on span "Save" at bounding box center [656, 779] width 33 height 21
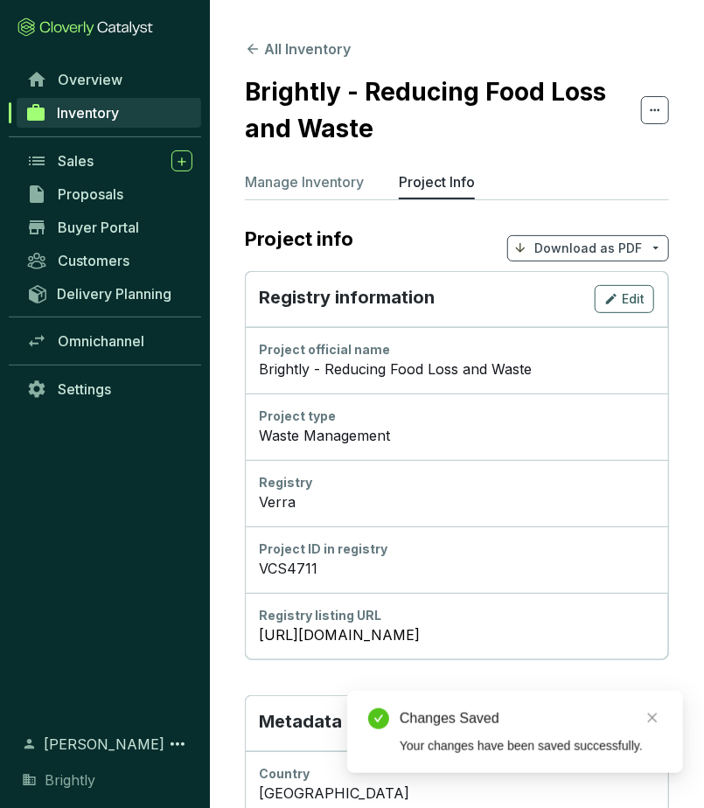
click at [5, 573] on div "Overview Inventory Sales Proposals Buyer Portal Customers Delivery Planning Omn…" at bounding box center [105, 387] width 210 height 649
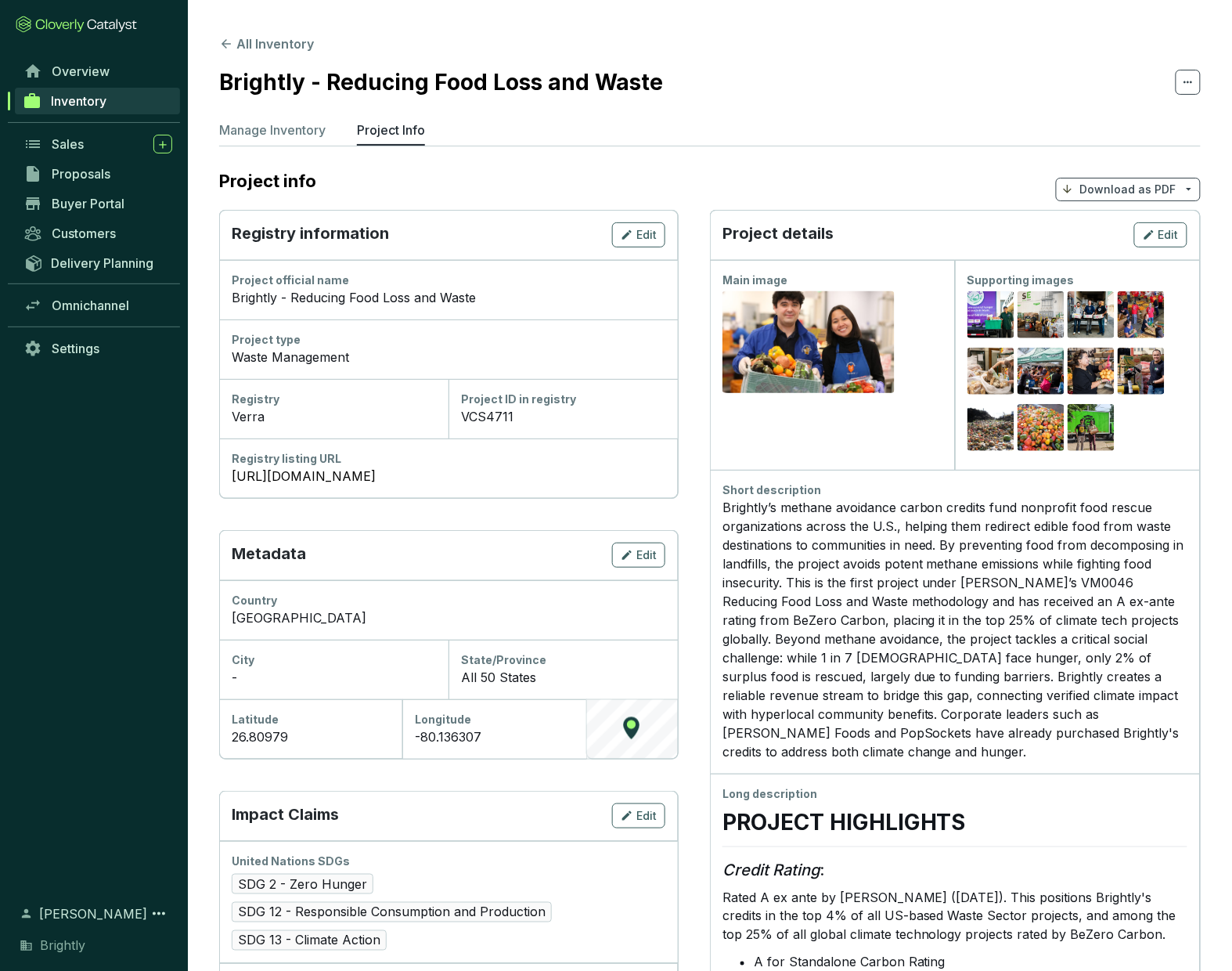
click at [751, 226] on icon "button" at bounding box center [1149, 235] width 13 height 19
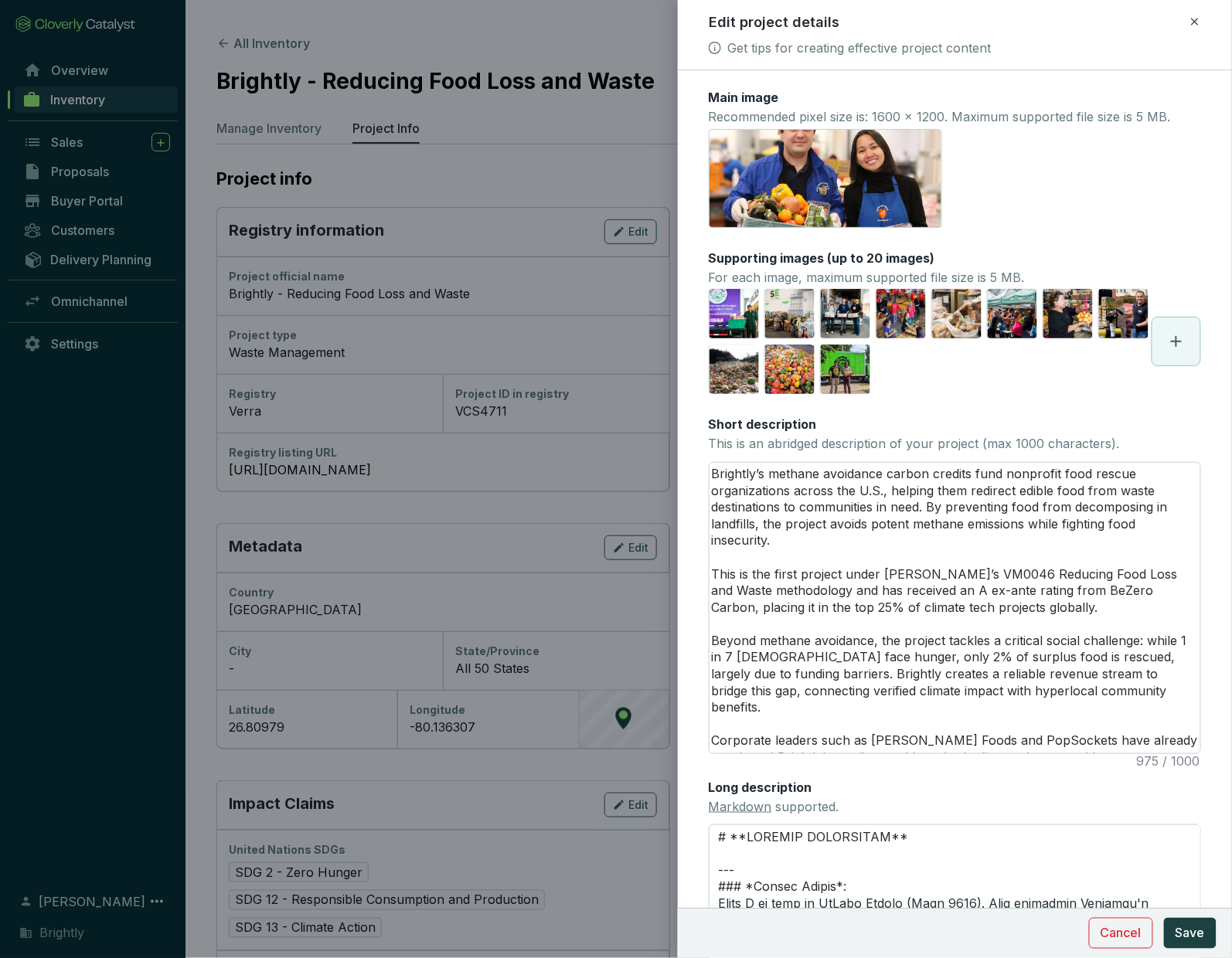
click at [741, 17] on div "Edit project details" at bounding box center [954, 22] width 491 height 20
click at [741, 21] on icon at bounding box center [1195, 21] width 12 height 19
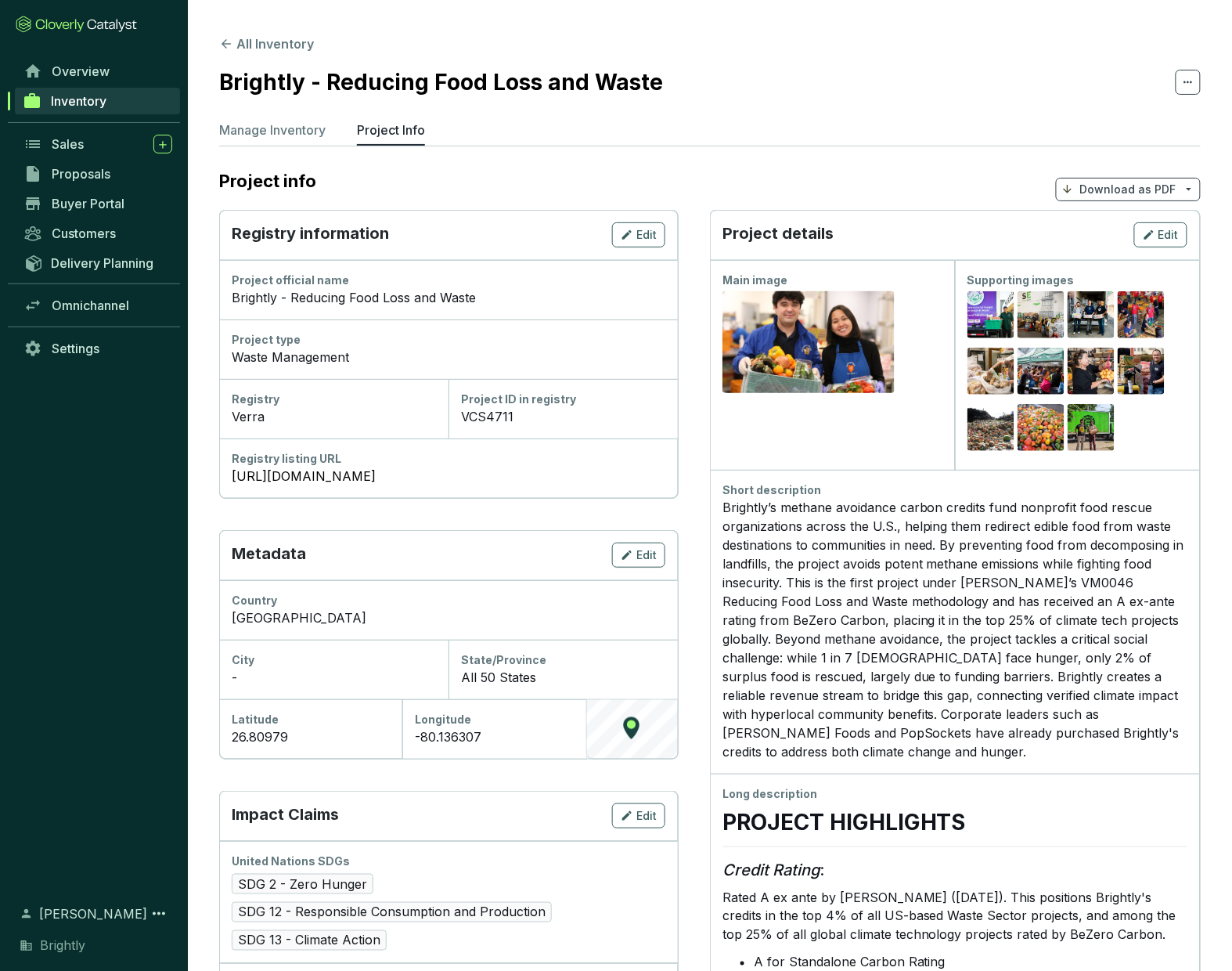
click at [751, 182] on p "Download as PDF" at bounding box center [1128, 189] width 97 height 15
click at [751, 191] on span "Show pricing" at bounding box center [1128, 195] width 72 height 13
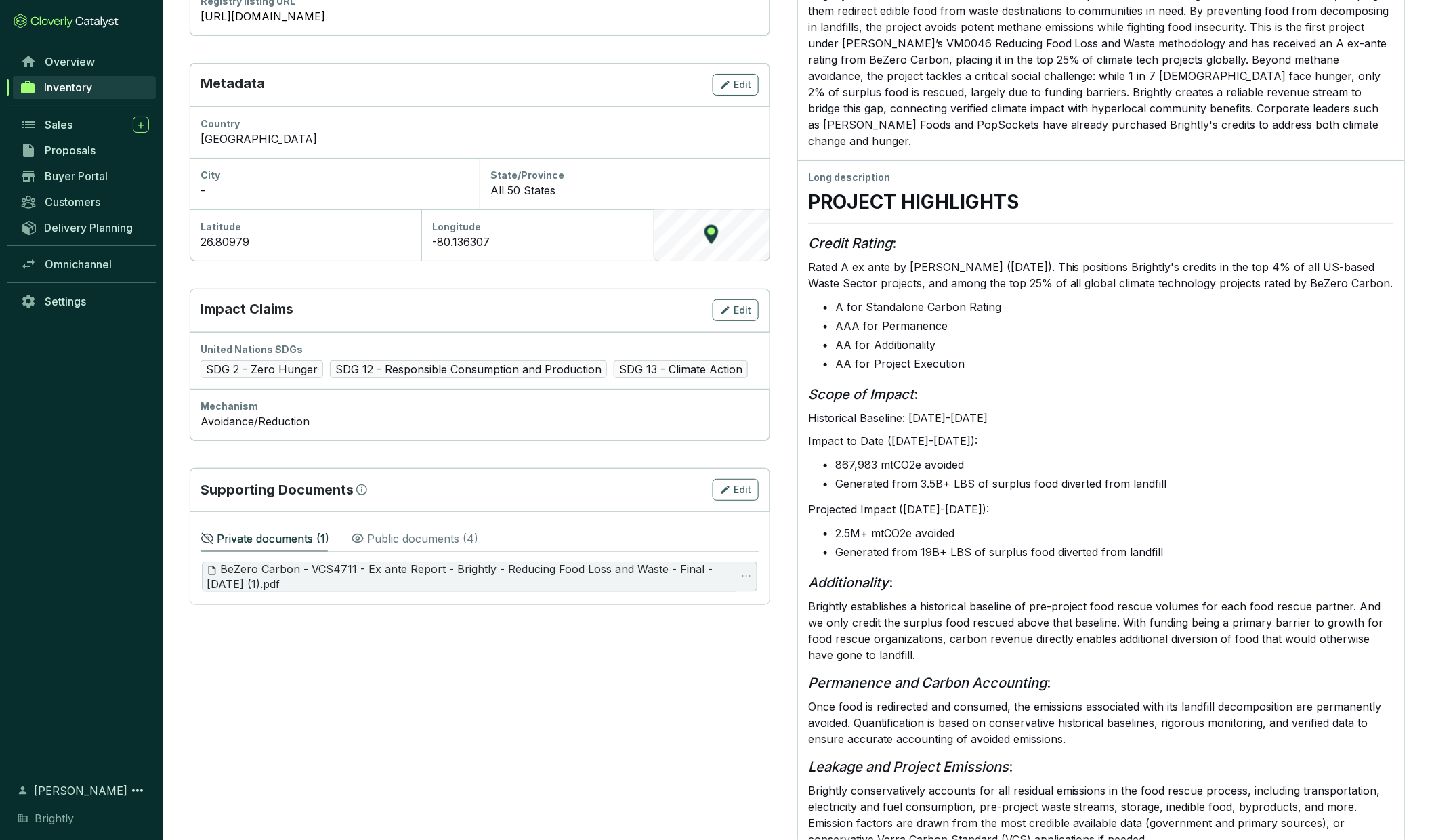
scroll to position [0, 0]
